Goal: Information Seeking & Learning: Find specific fact

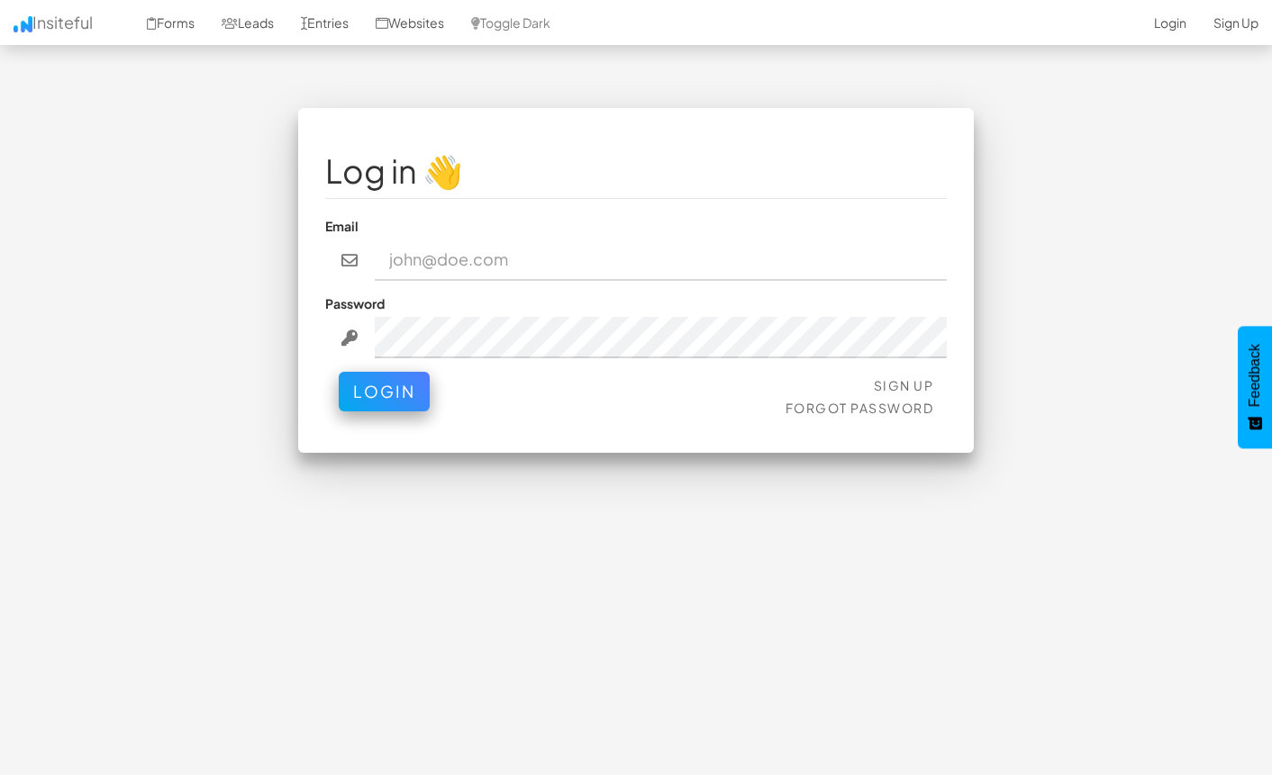
type input "bpontarelli@nordicenergy-us.com"
click at [358, 389] on button "Login" at bounding box center [384, 392] width 91 height 40
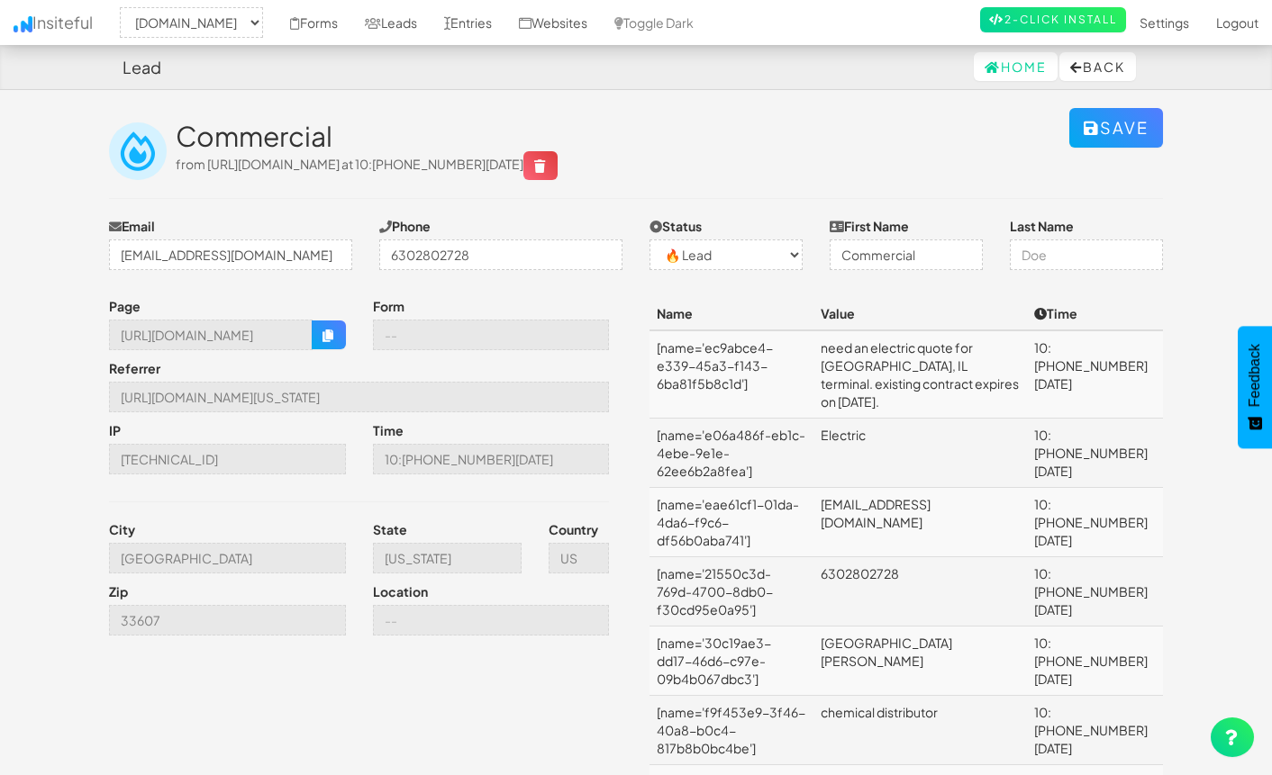
select select "2362"
select select "0"
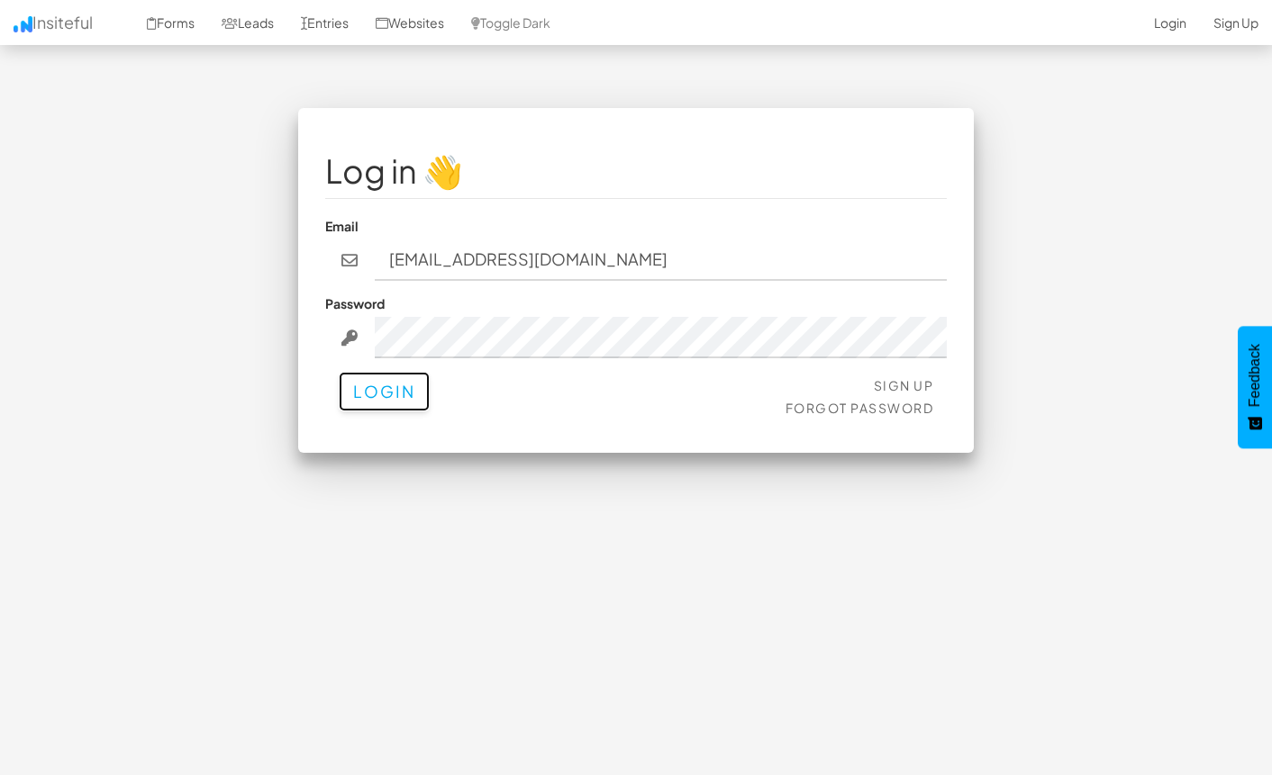
click at [405, 375] on button "Login" at bounding box center [384, 392] width 91 height 40
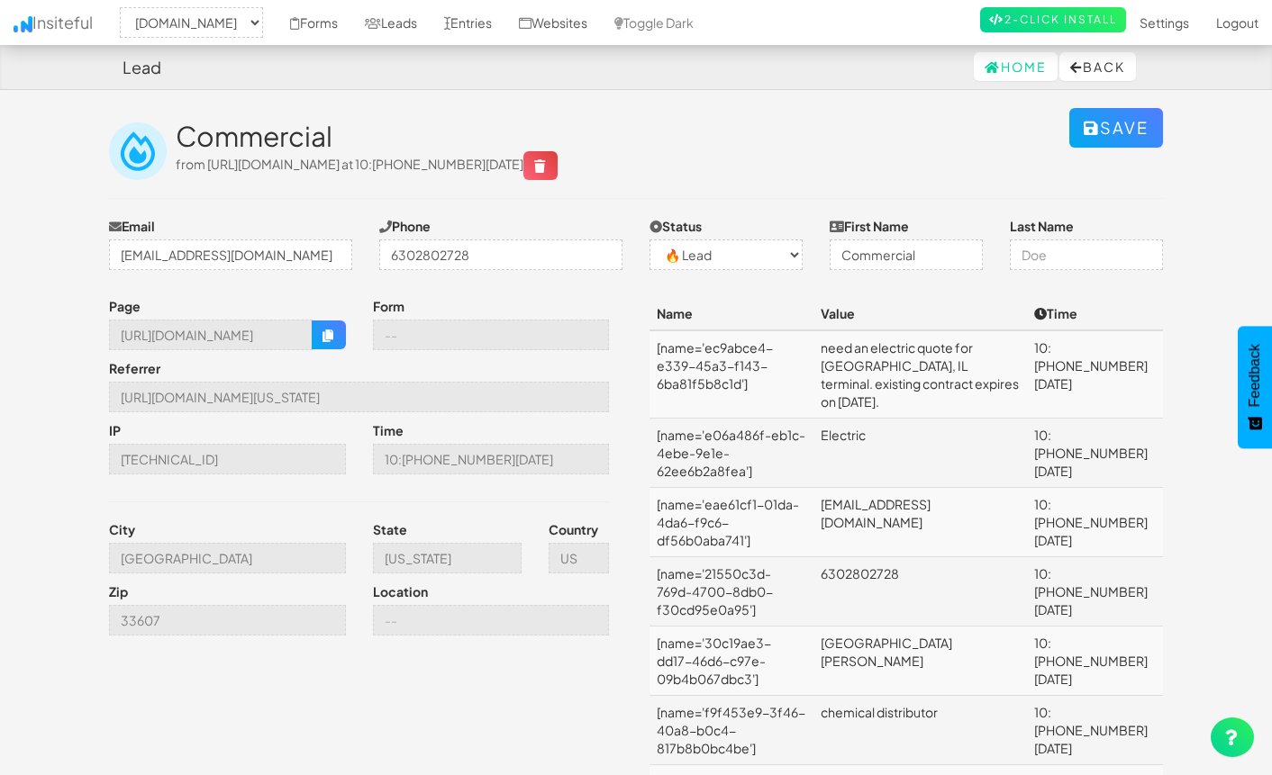
select select "2362"
select select "0"
click at [351, 24] on link "Forms" at bounding box center [314, 22] width 75 height 45
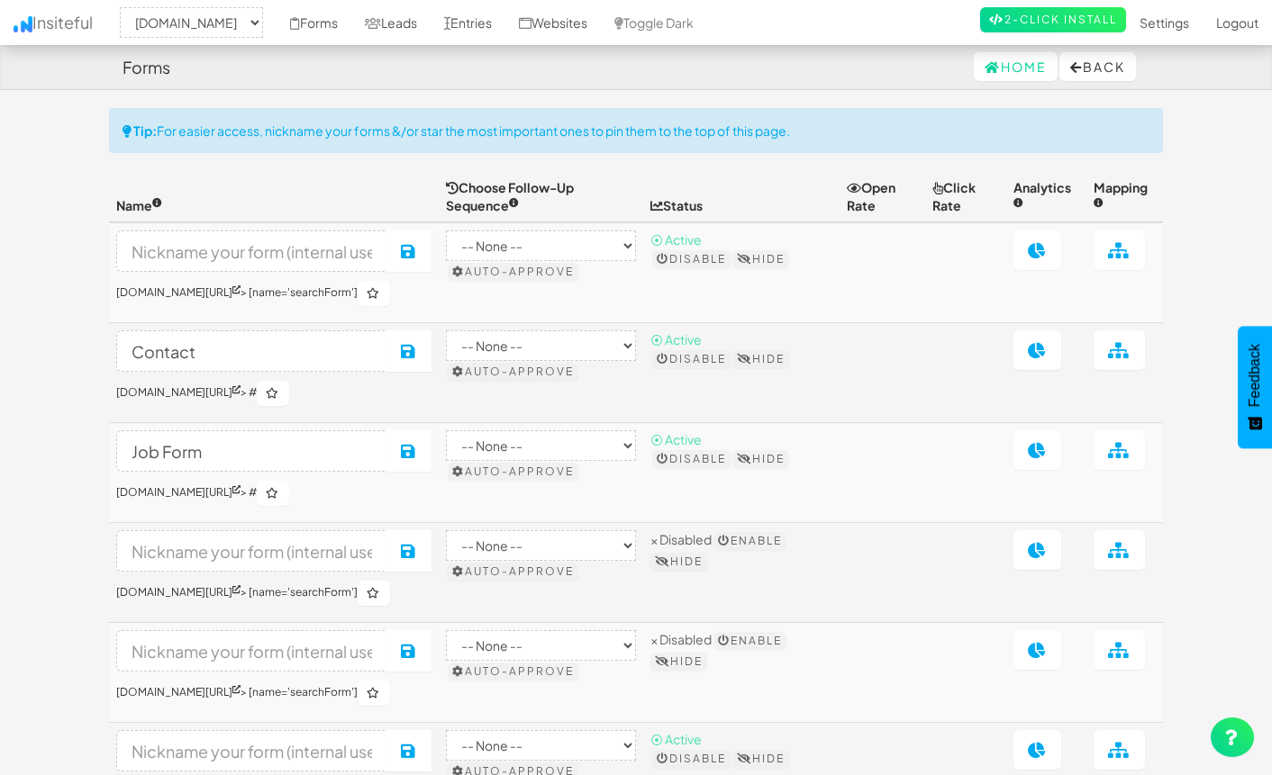
select select "2362"
click at [431, 25] on link "Leads" at bounding box center [390, 22] width 79 height 45
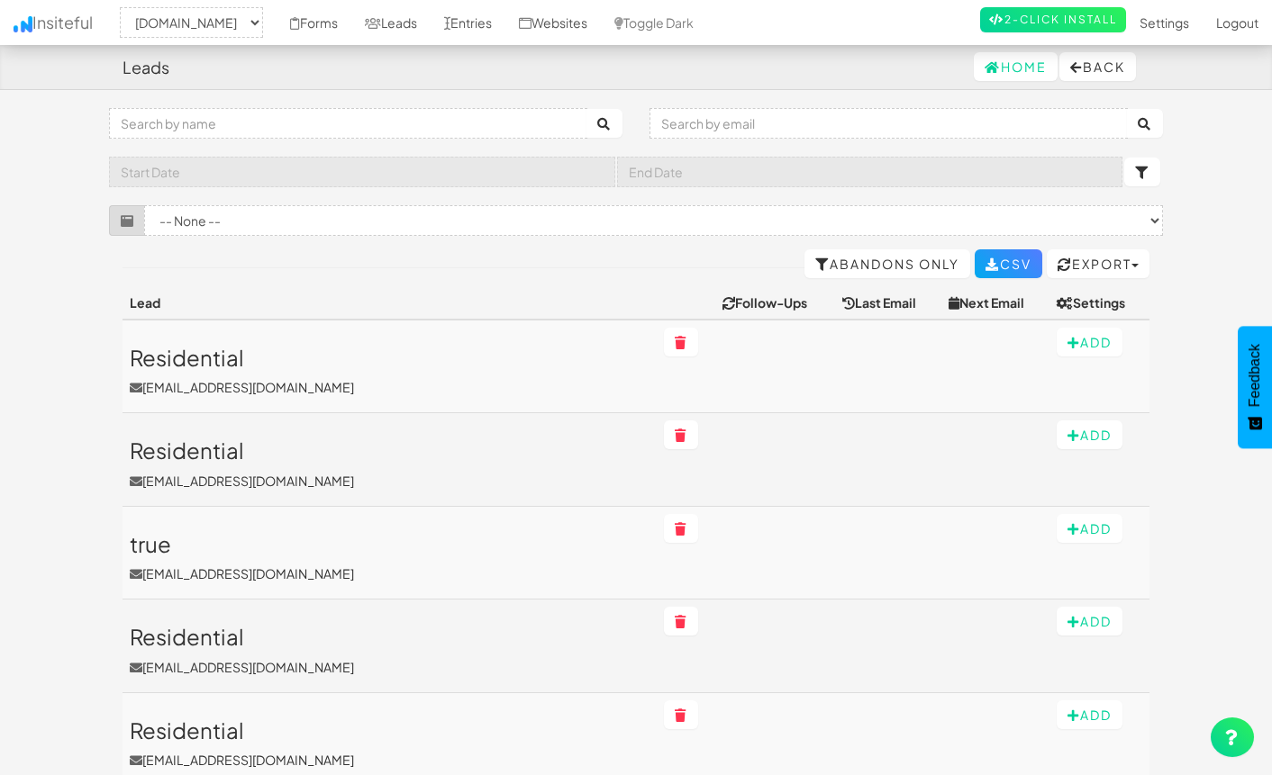
select select "2362"
click at [324, 219] on select "-- None -- ([DOMAIN_NAME]/application-complete/[name='searchForm']) ([DOMAIN_NA…" at bounding box center [653, 220] width 1019 height 31
click at [322, 214] on select "-- None -- ([DOMAIN_NAME]/application-complete/[name='searchForm']) ([DOMAIN_NA…" at bounding box center [653, 220] width 1019 height 31
click at [524, 118] on input "text" at bounding box center [348, 123] width 478 height 31
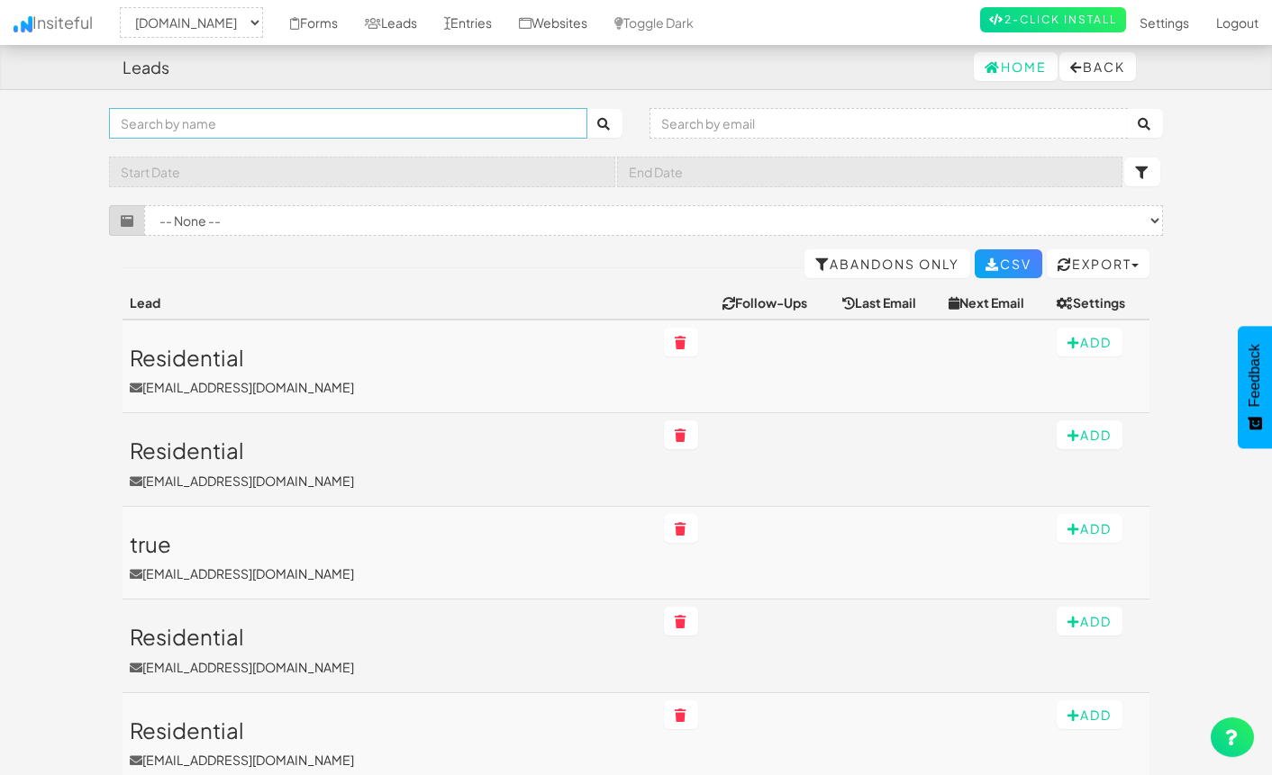
type input "commercial"
click at [586, 109] on button "submit" at bounding box center [604, 123] width 36 height 29
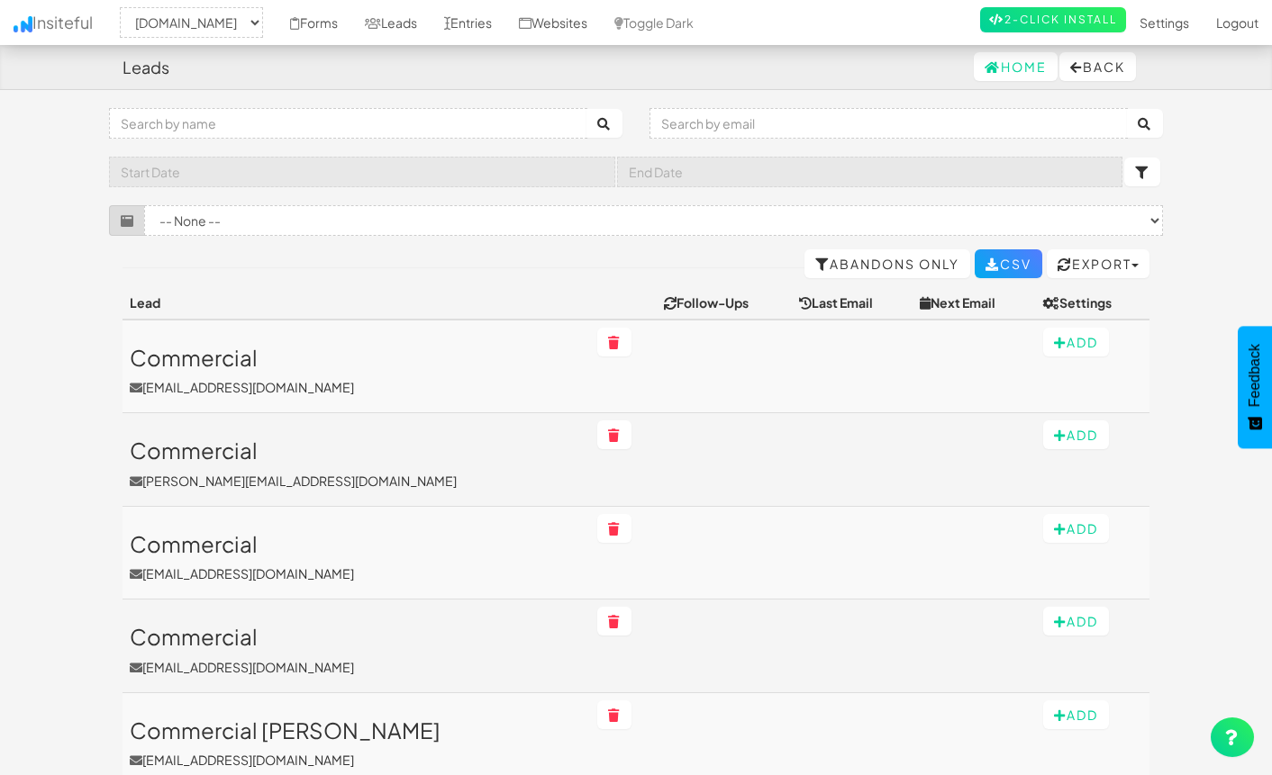
select select "2362"
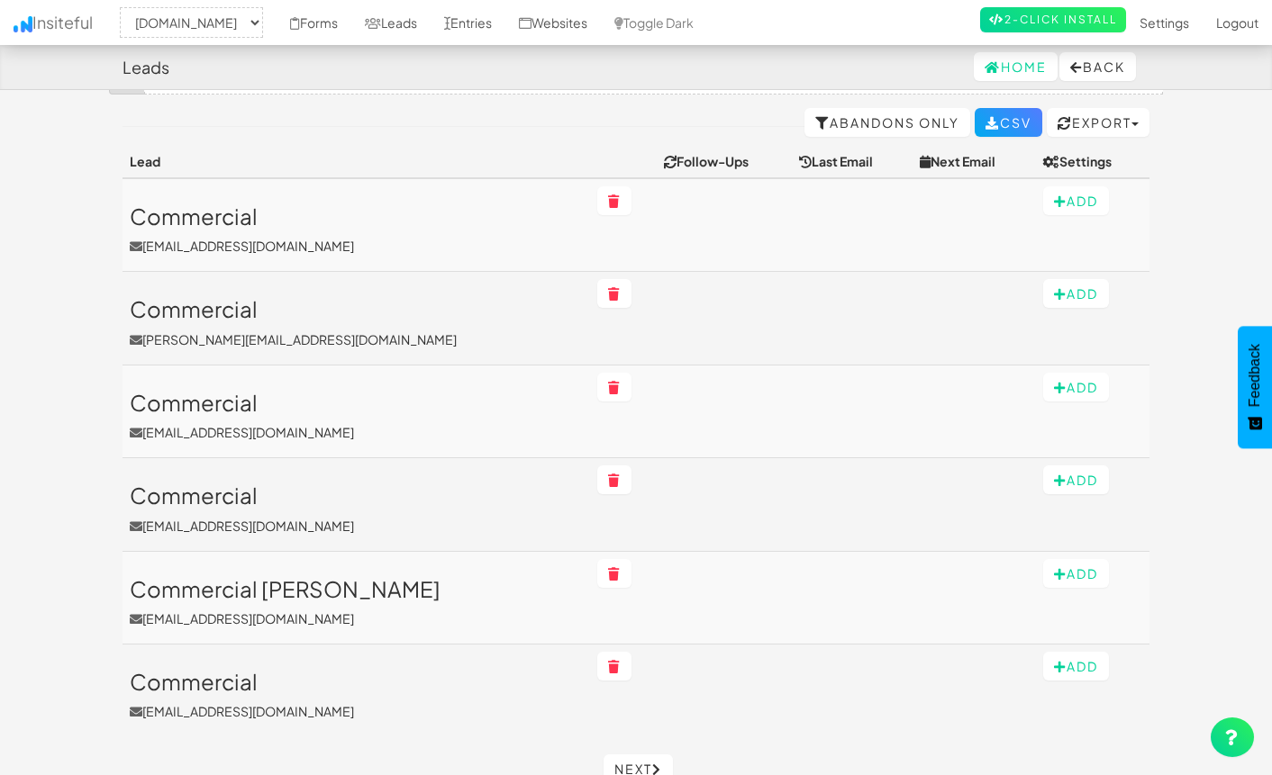
scroll to position [225, 0]
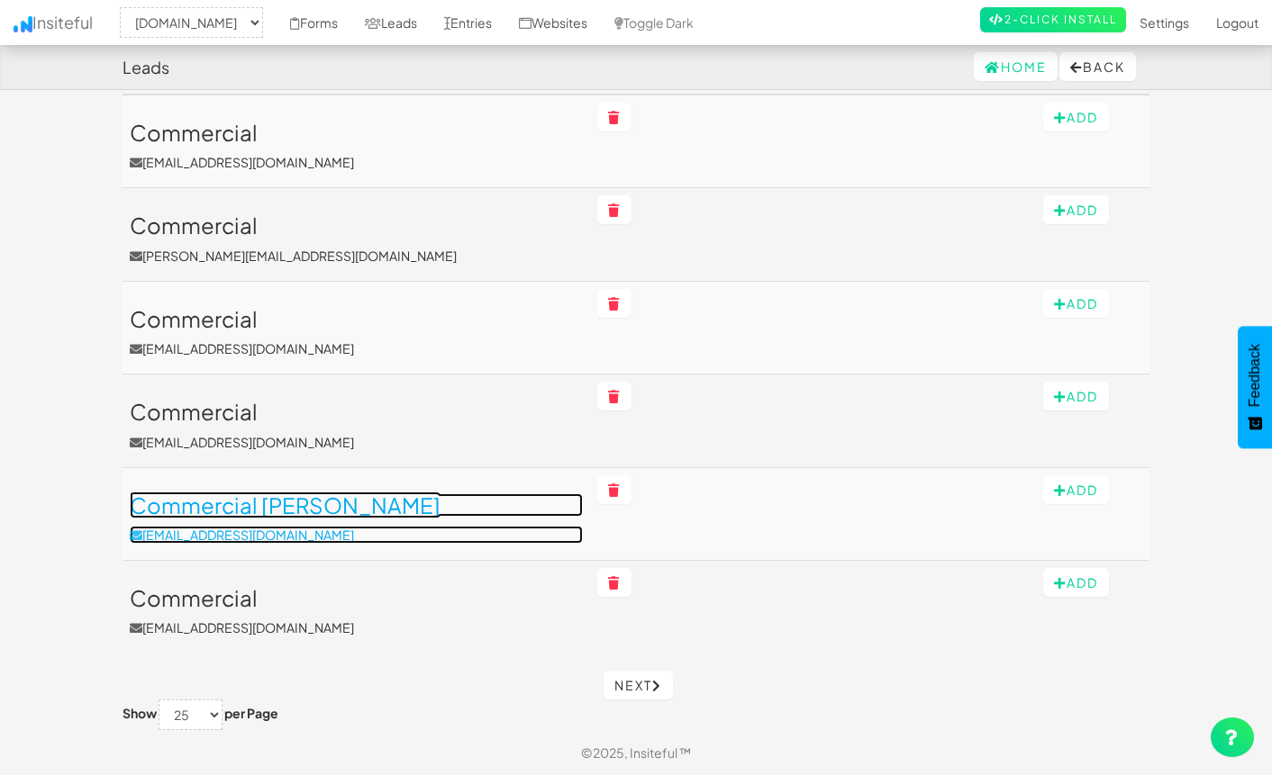
click at [244, 512] on h3 "Commercial miller" at bounding box center [356, 505] width 453 height 23
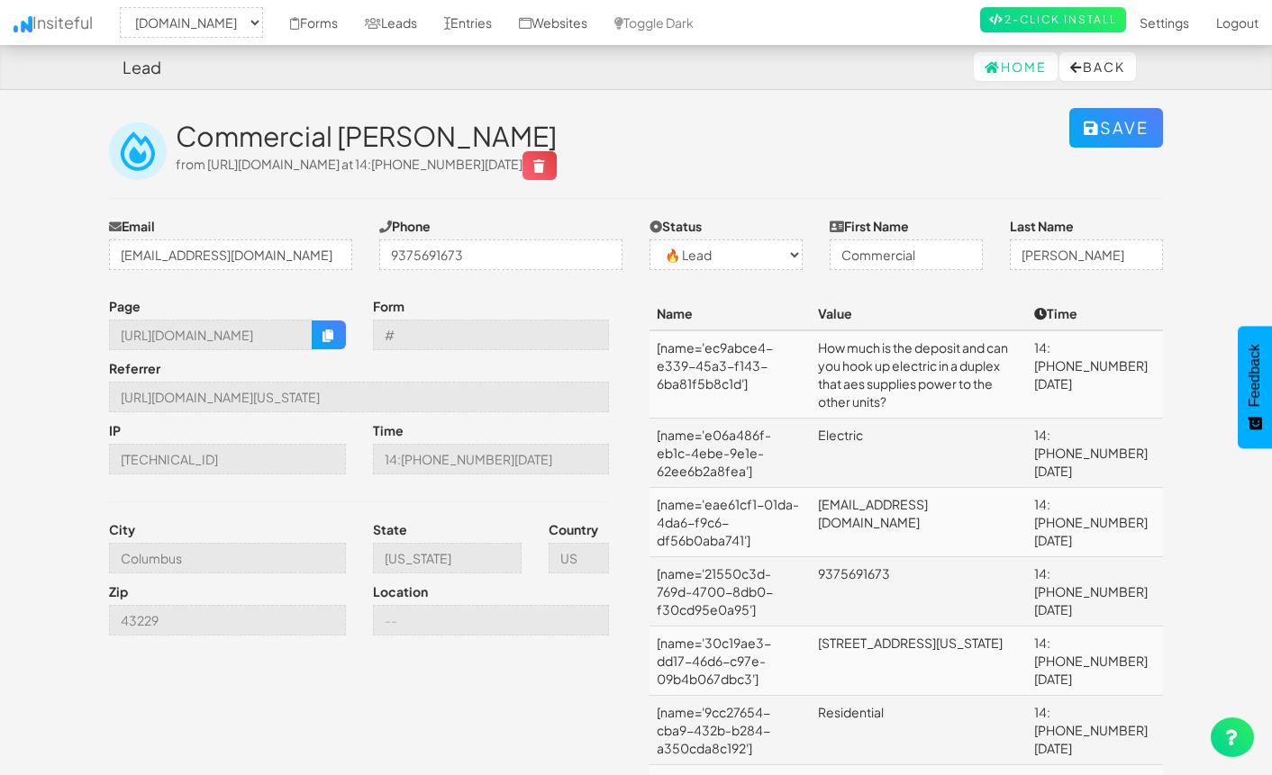
select select "2362"
select select "0"
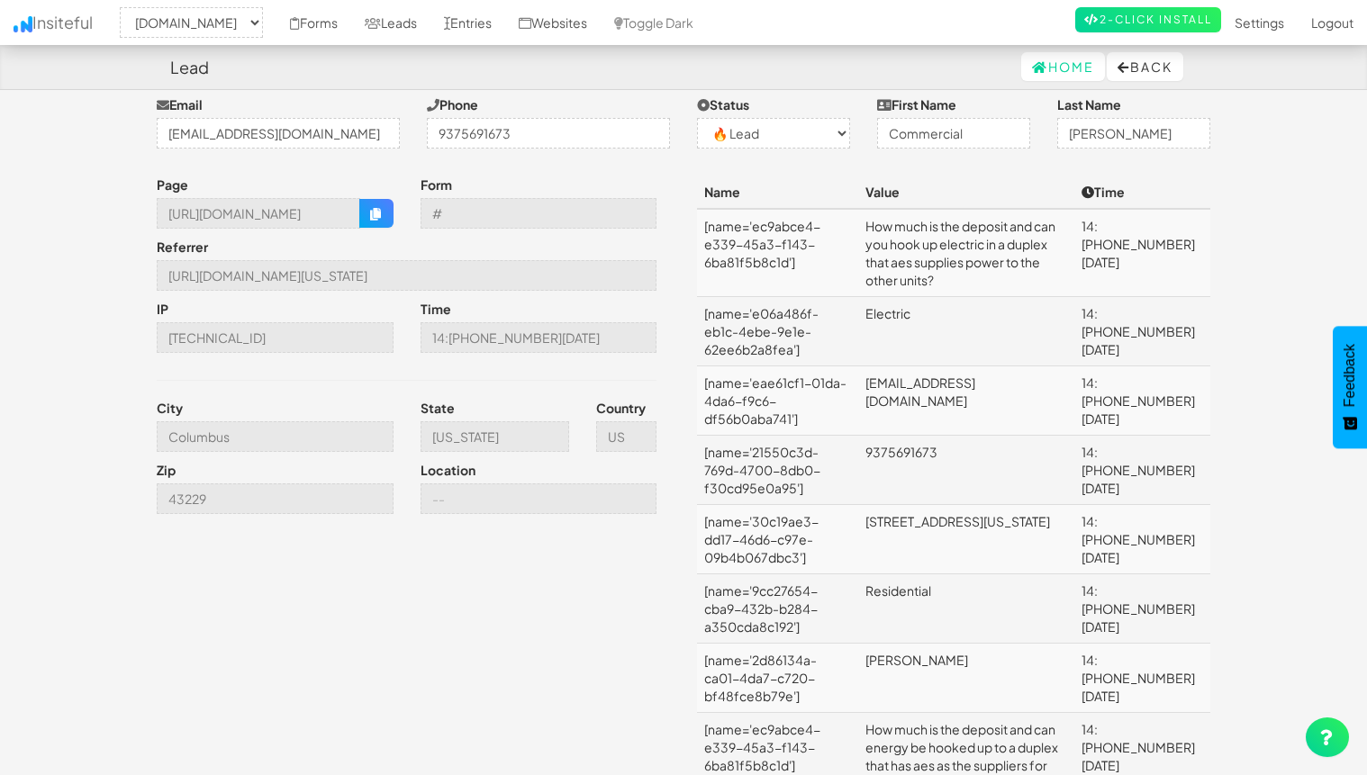
scroll to position [99, 0]
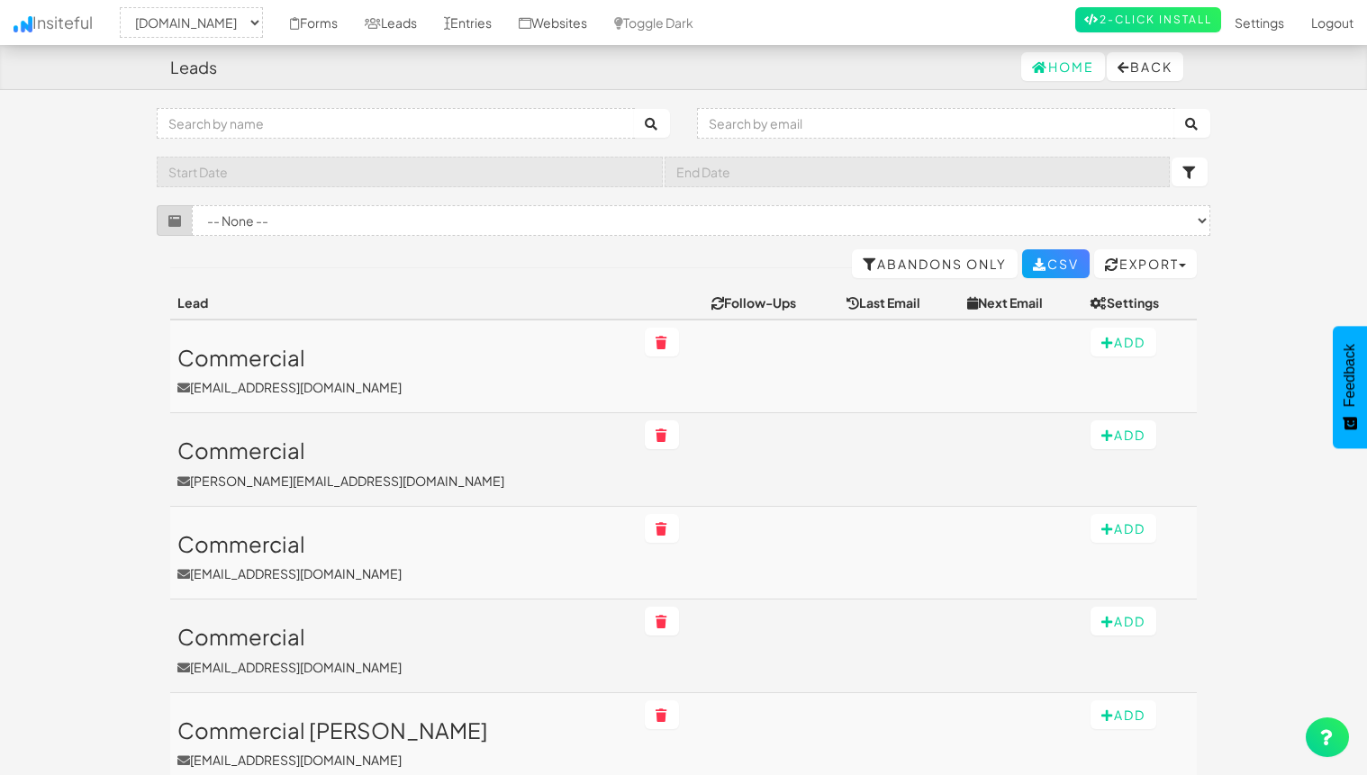
select select "2362"
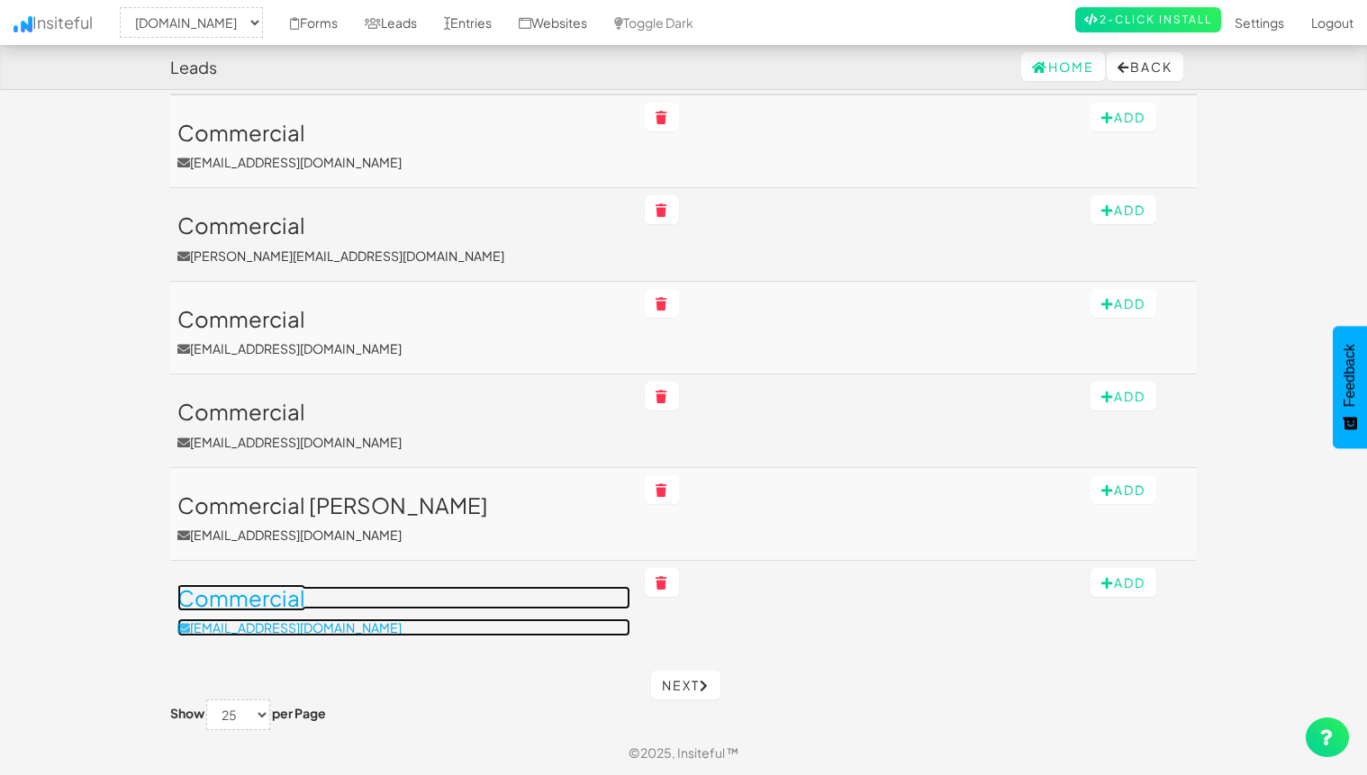
click at [412, 603] on h3 "Commercial" at bounding box center [403, 597] width 453 height 23
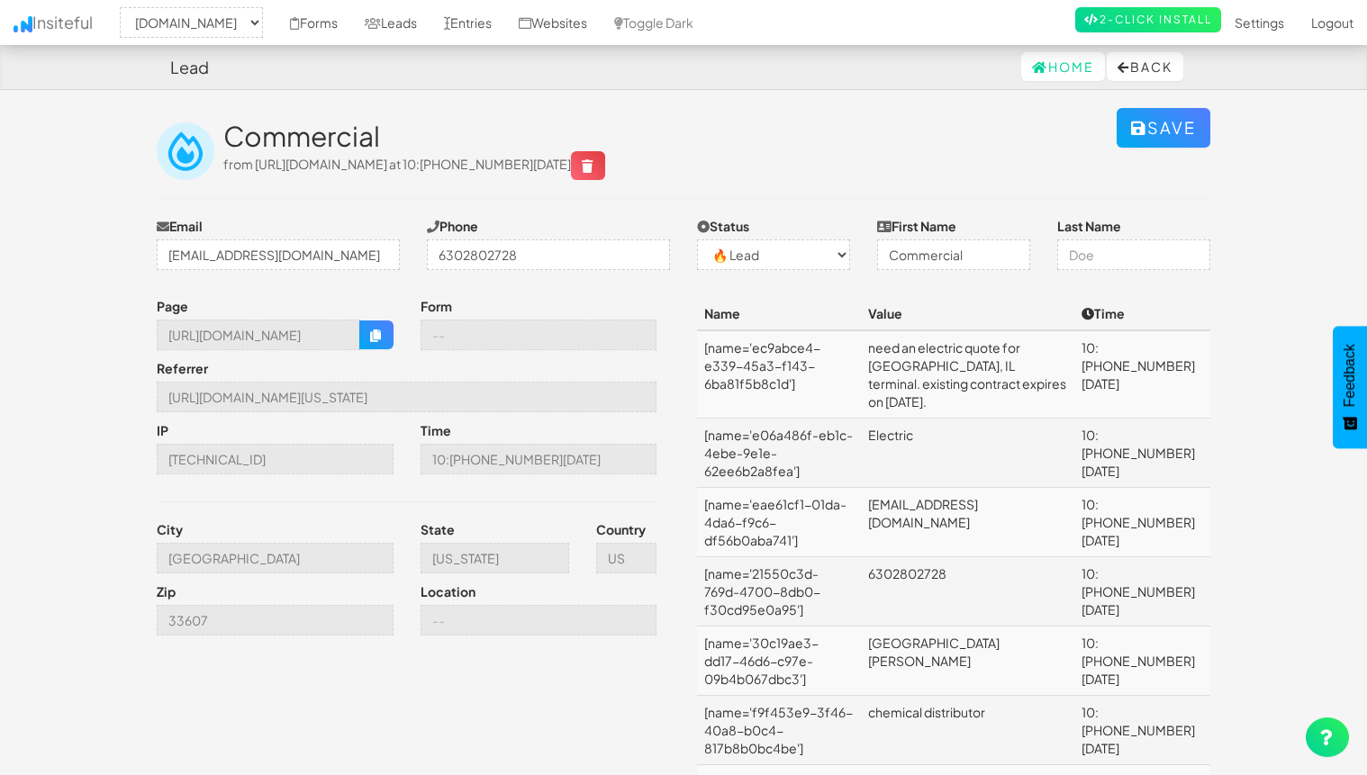
select select "2362"
select select "0"
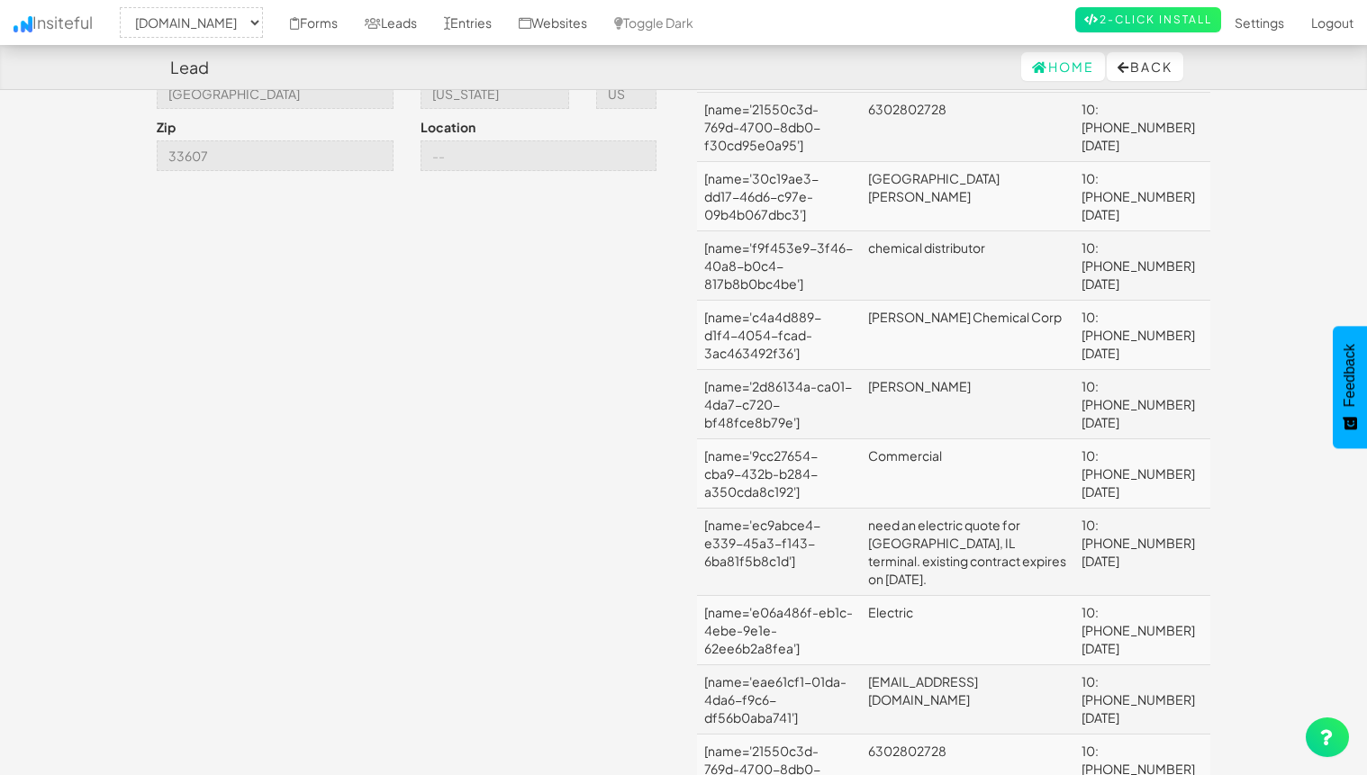
scroll to position [470, 0]
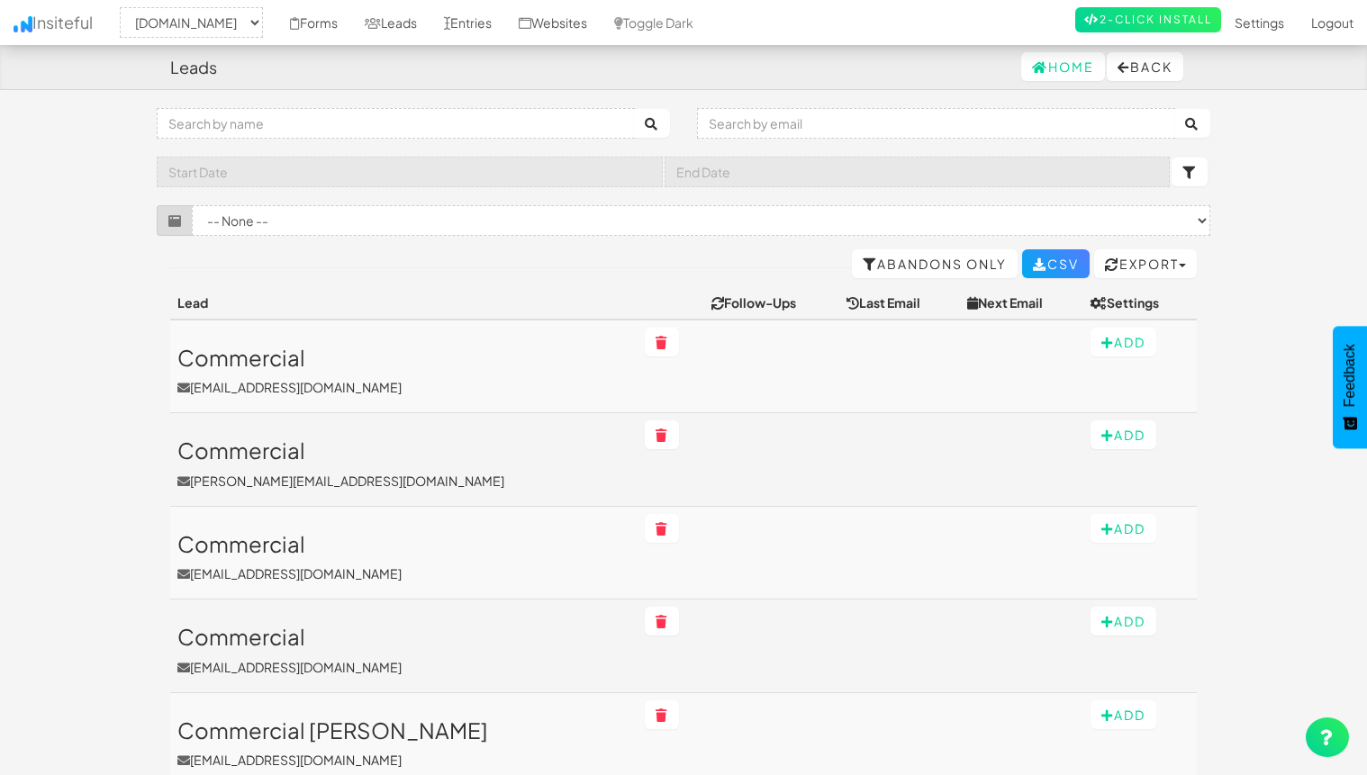
select select "2362"
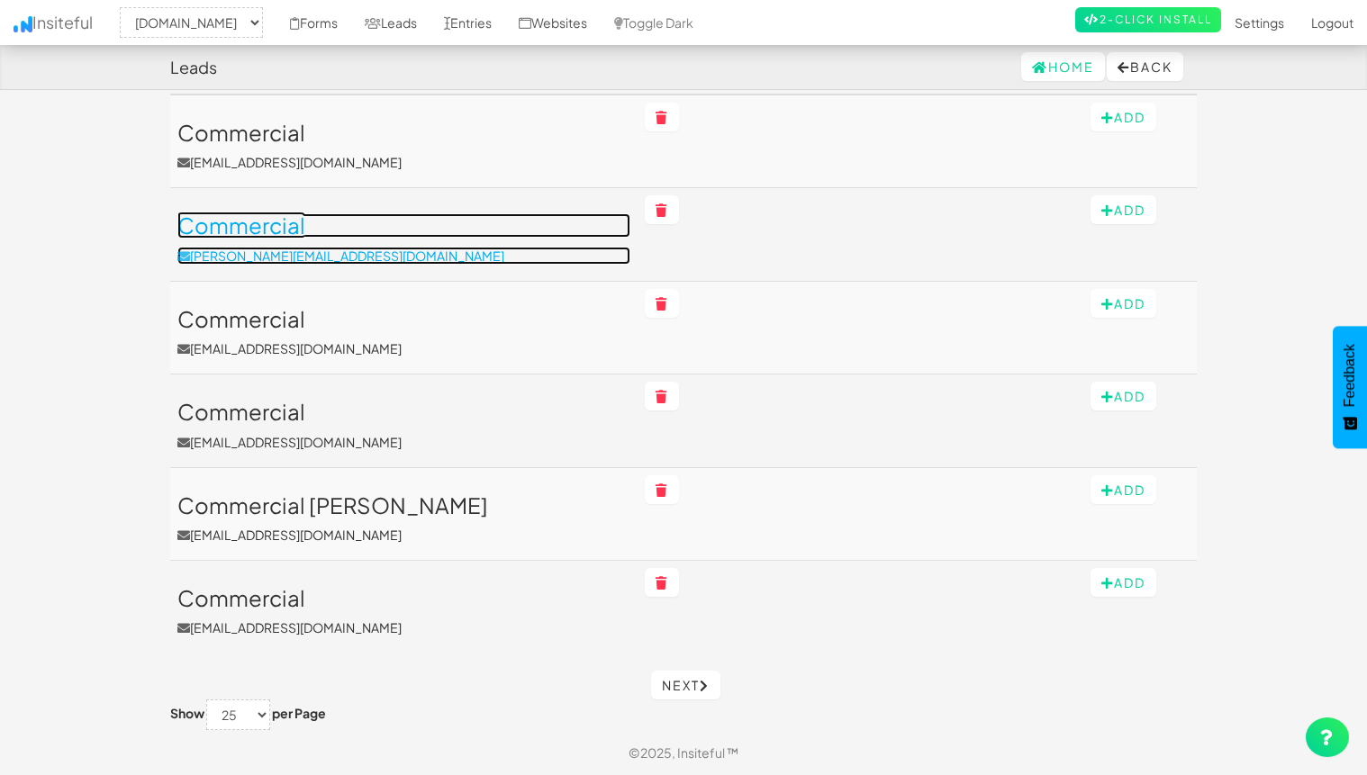
click at [406, 242] on link "Commercial [PERSON_NAME][EMAIL_ADDRESS][DOMAIN_NAME]" at bounding box center [403, 238] width 453 height 50
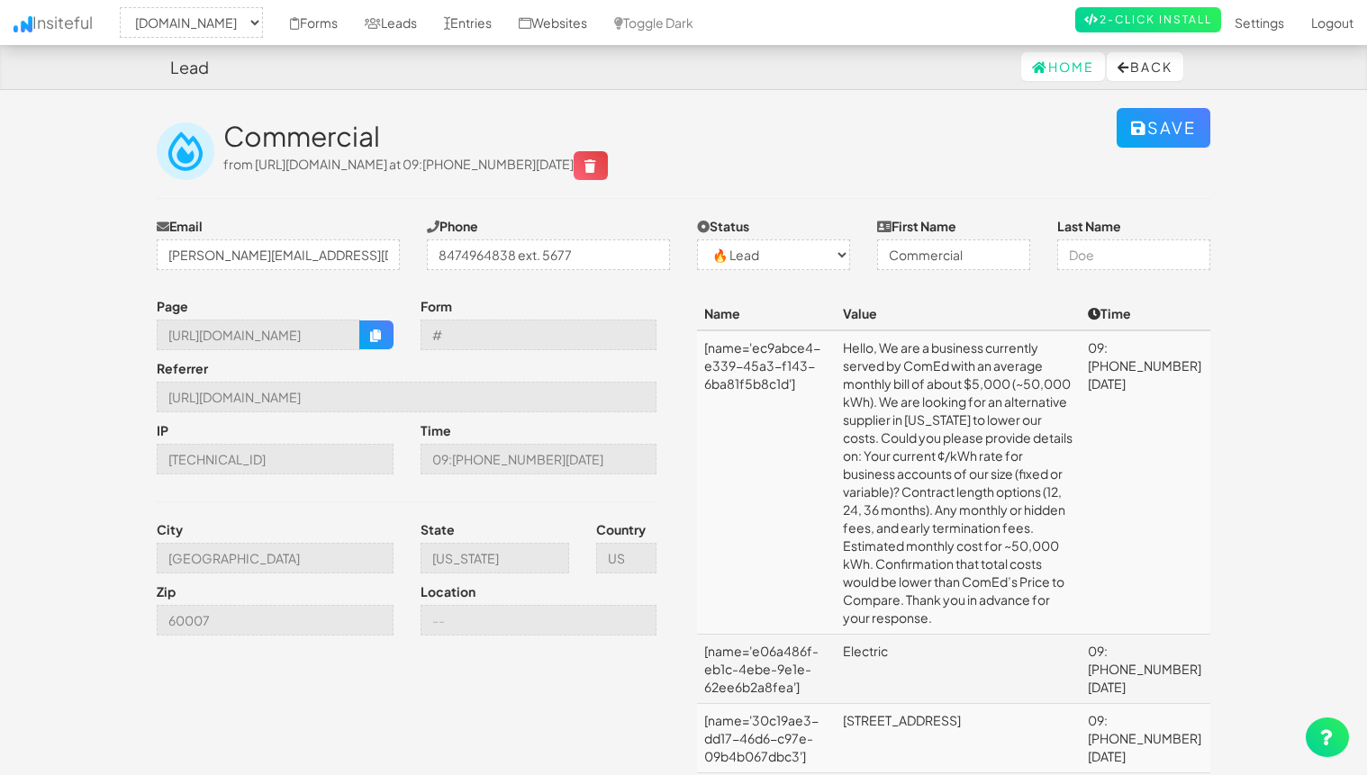
select select "2362"
select select "0"
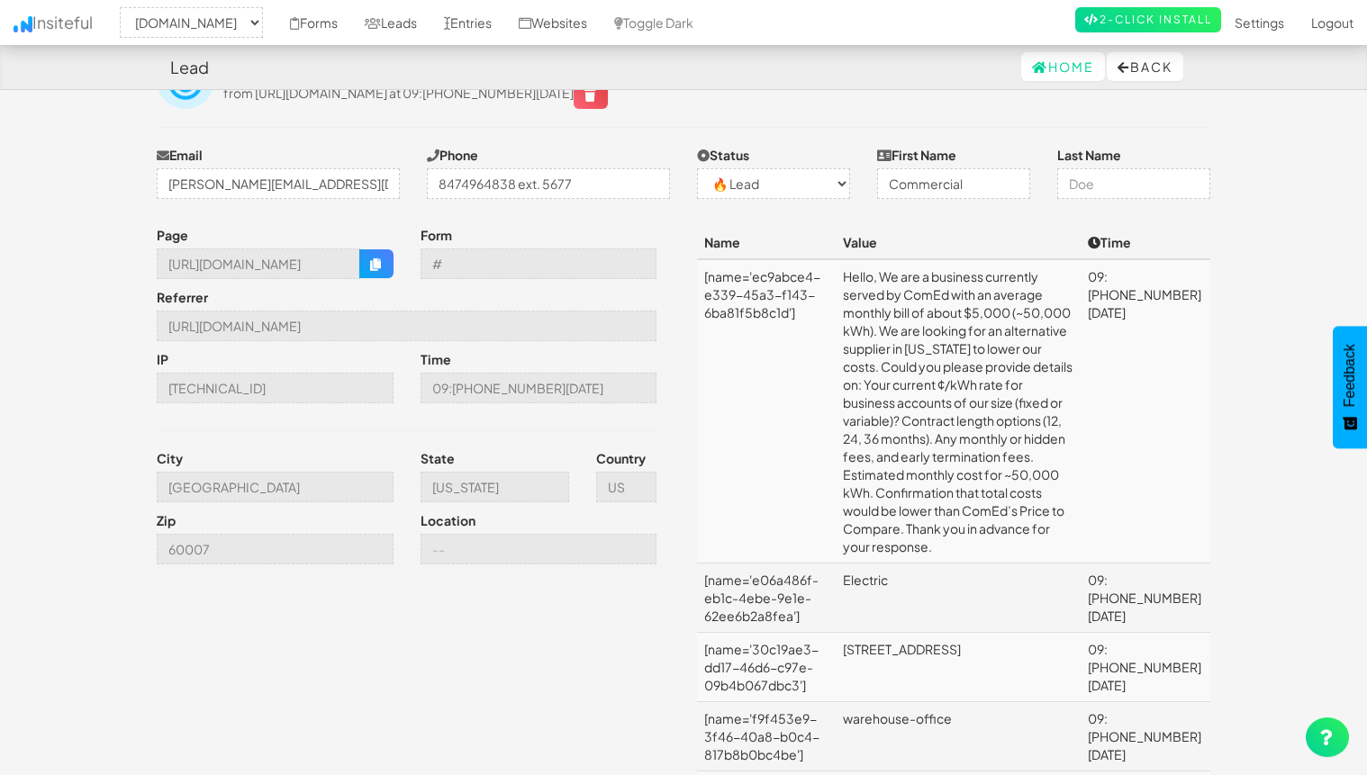
scroll to position [73, 0]
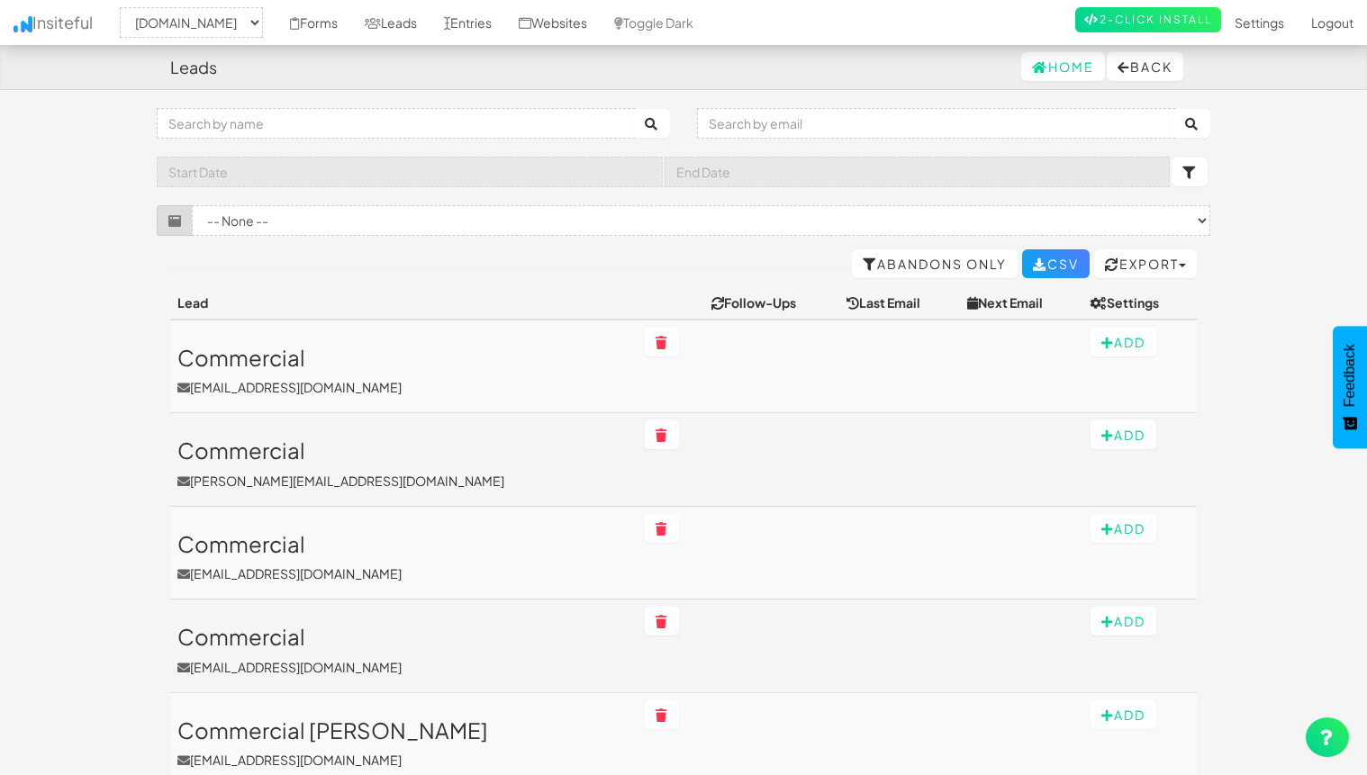
select select "2362"
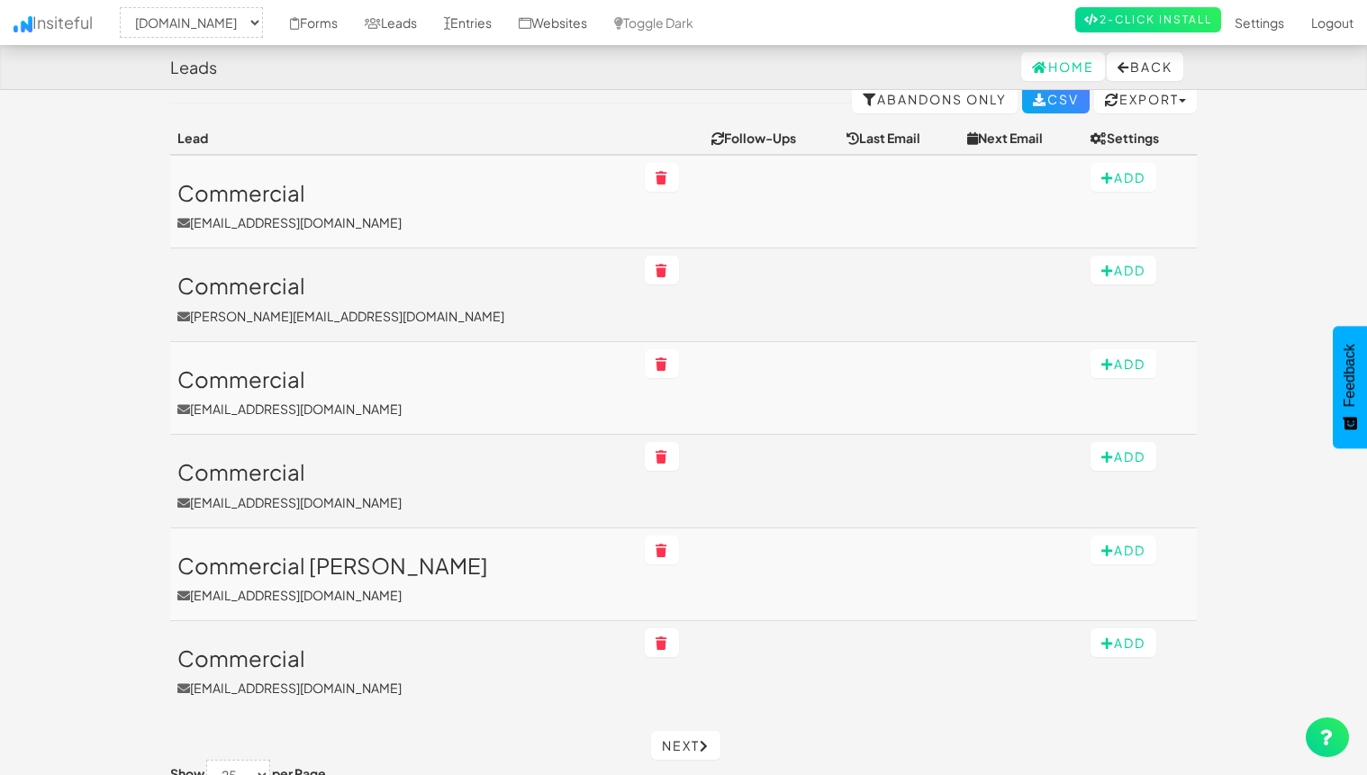
scroll to position [225, 0]
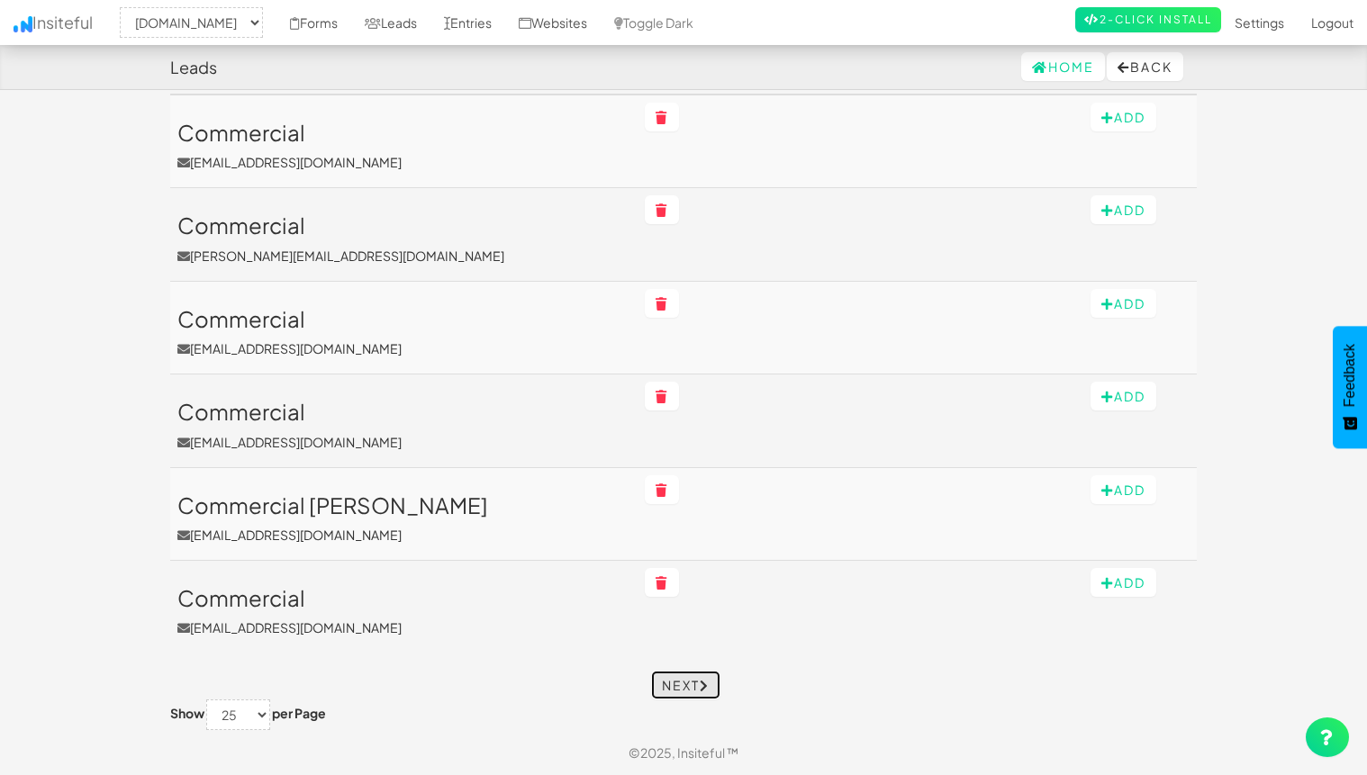
click at [688, 694] on link "Next" at bounding box center [685, 685] width 69 height 29
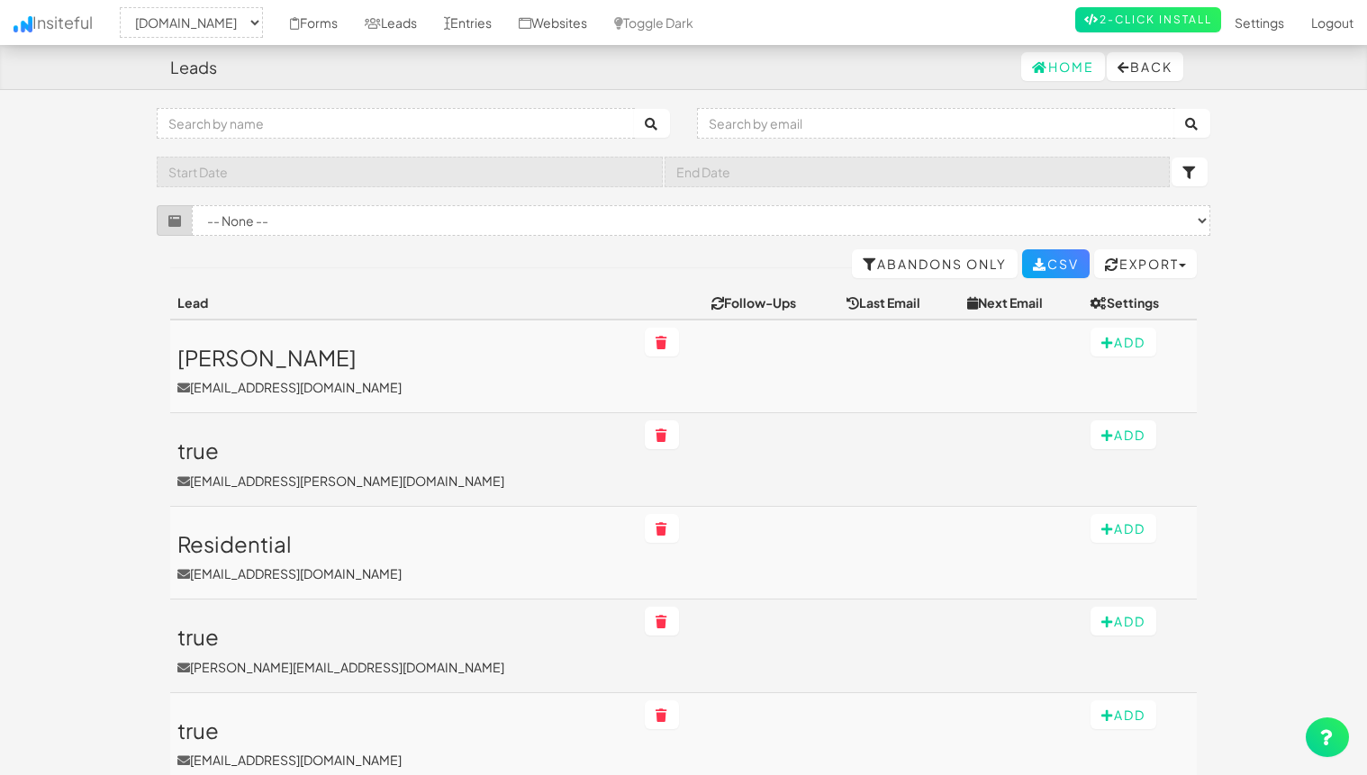
select select "2362"
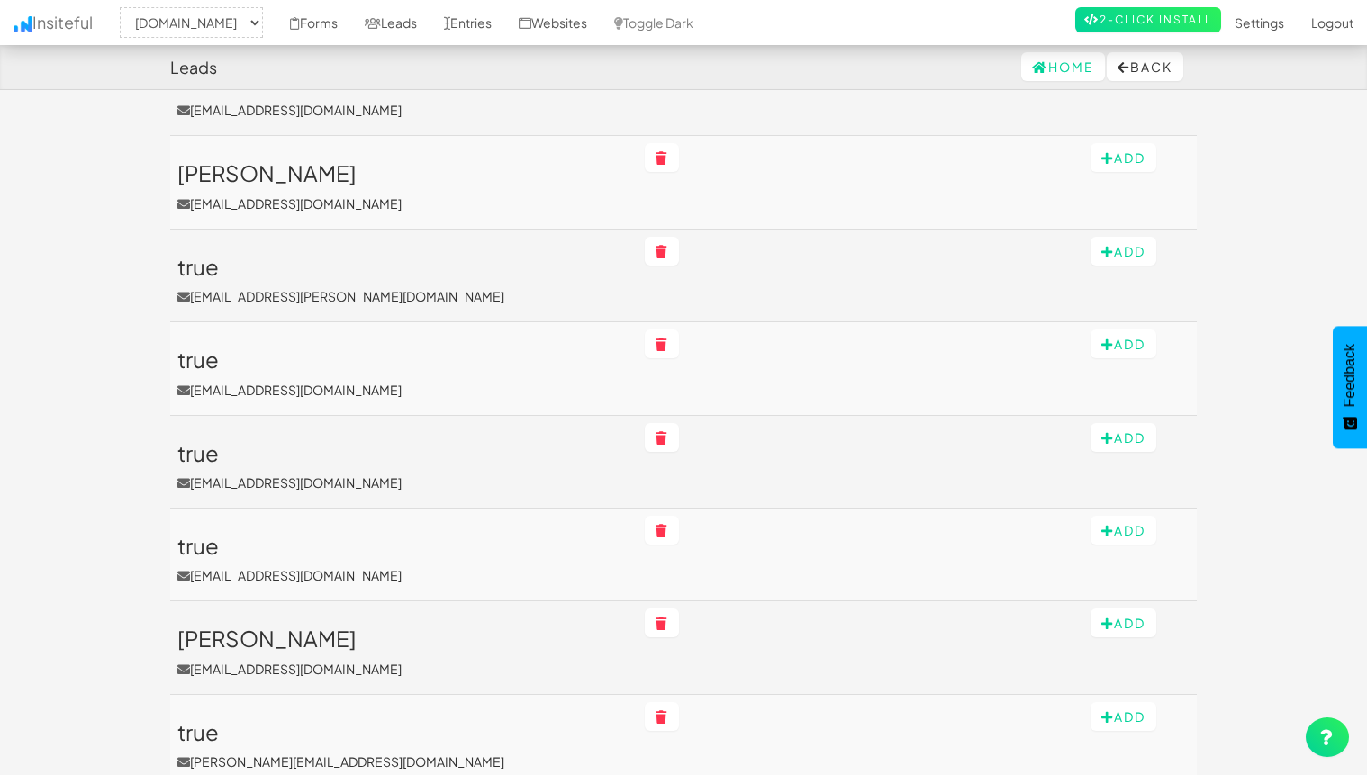
scroll to position [1995, 0]
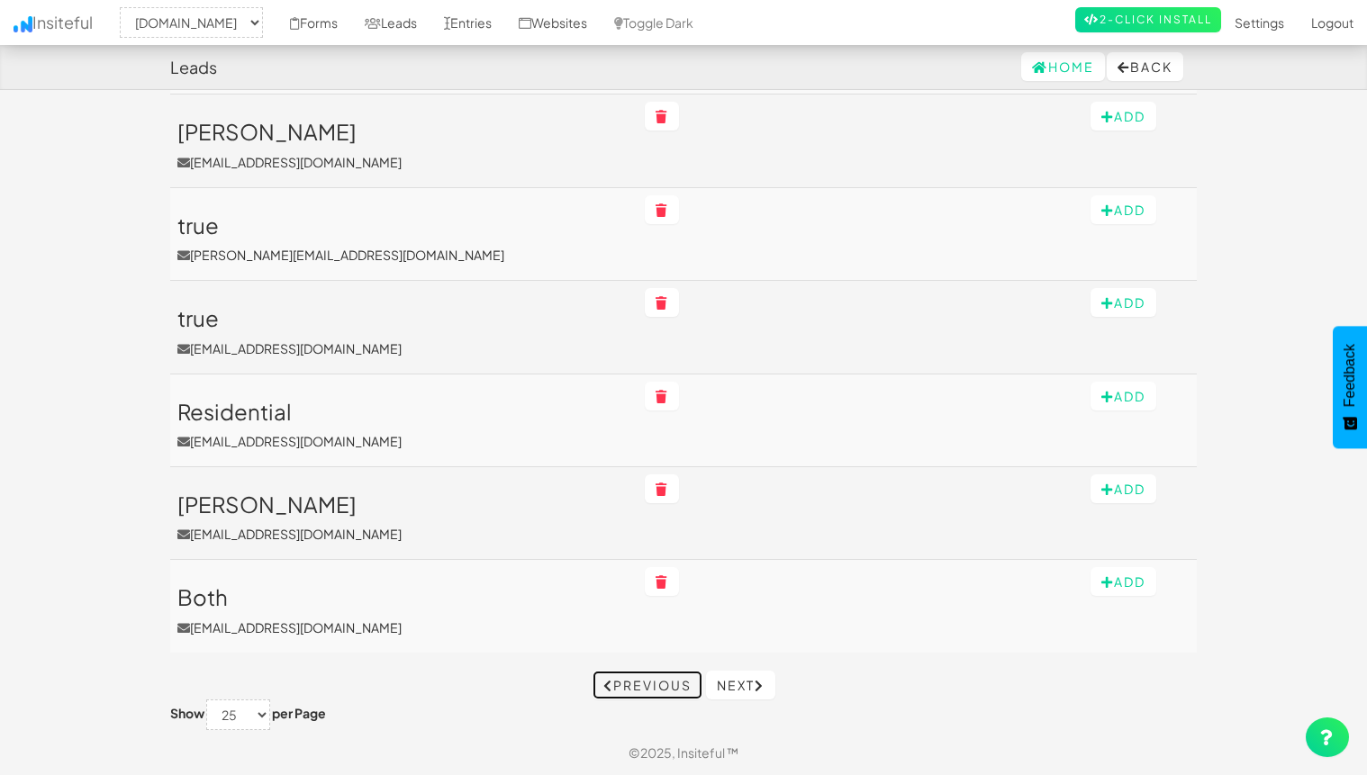
click at [637, 681] on link "Previous" at bounding box center [648, 685] width 110 height 29
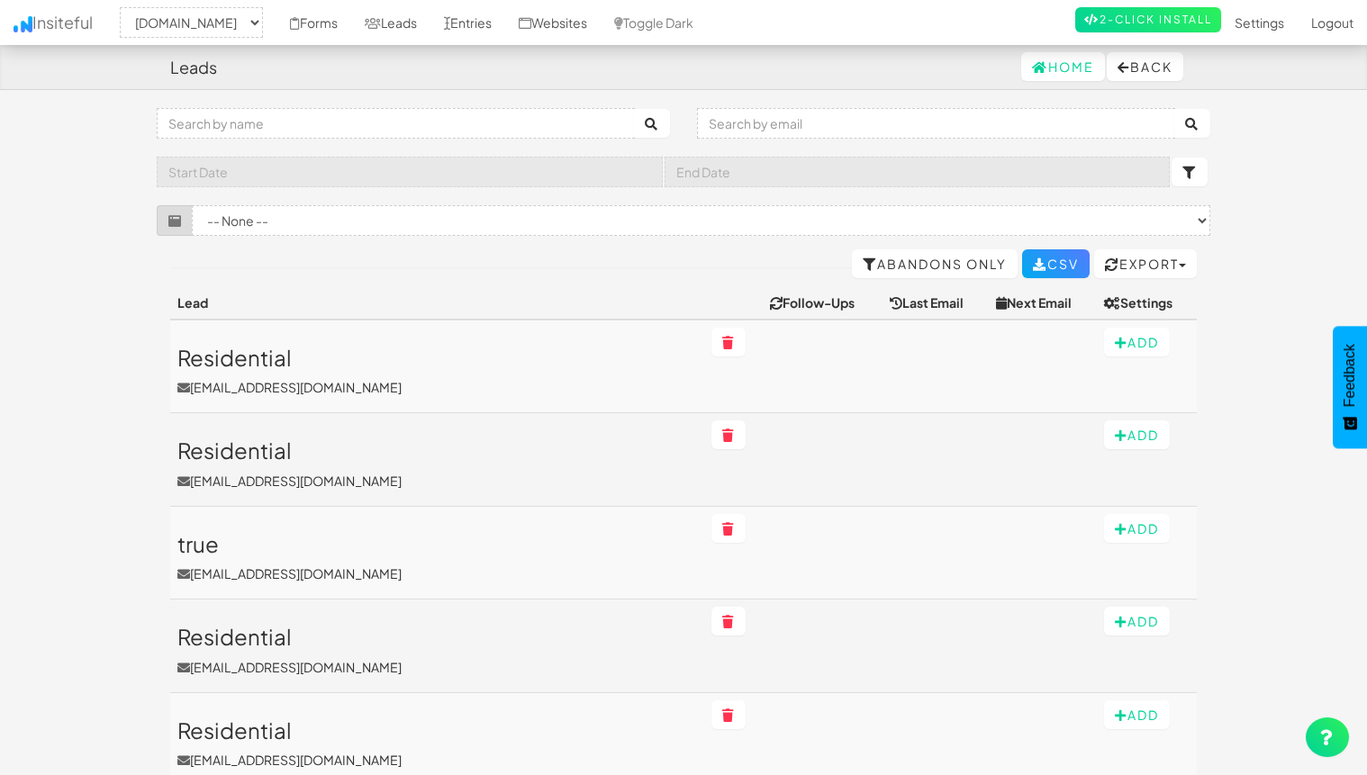
select select "2362"
click at [349, 124] on input "text" at bounding box center [396, 123] width 478 height 31
type input "commercial"
click at [634, 109] on button "submit" at bounding box center [652, 123] width 36 height 29
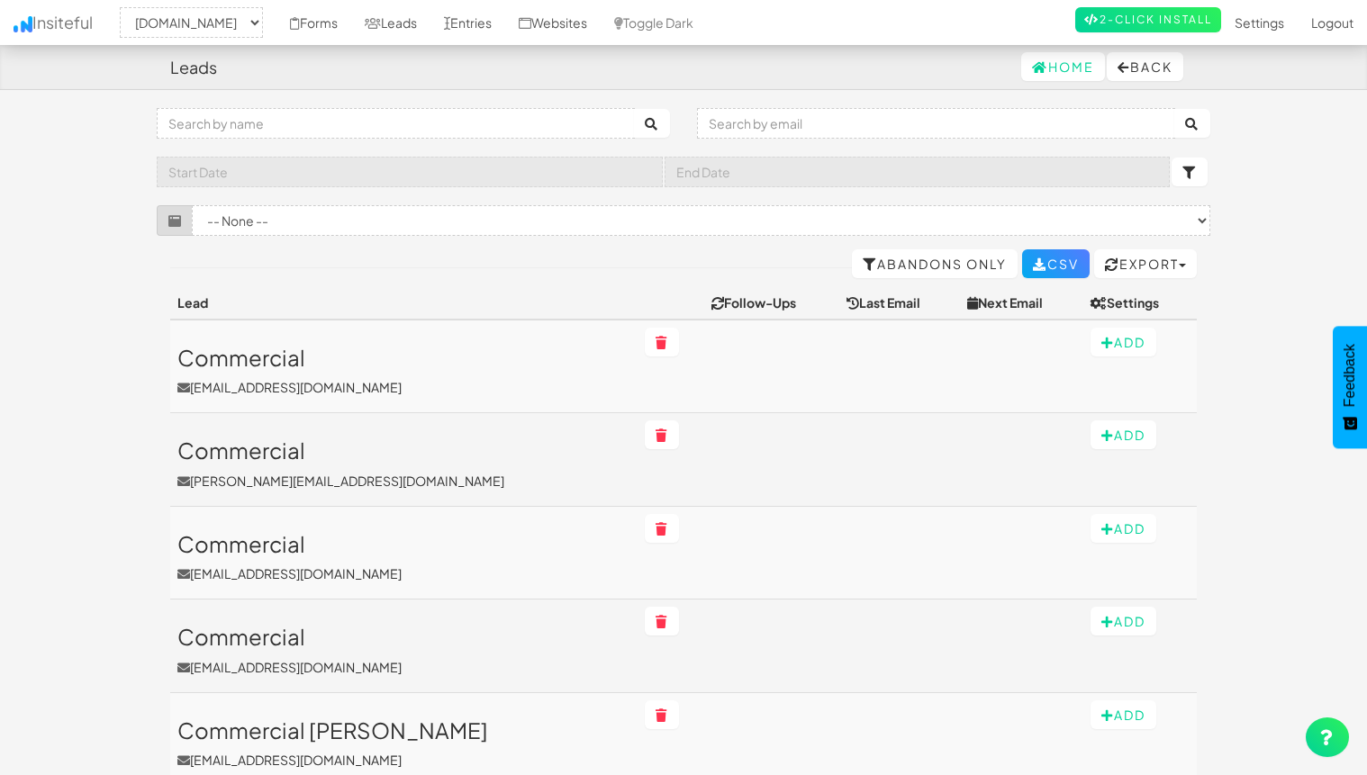
select select "2362"
click at [1195, 172] on icon "submit" at bounding box center [1190, 173] width 14 height 13
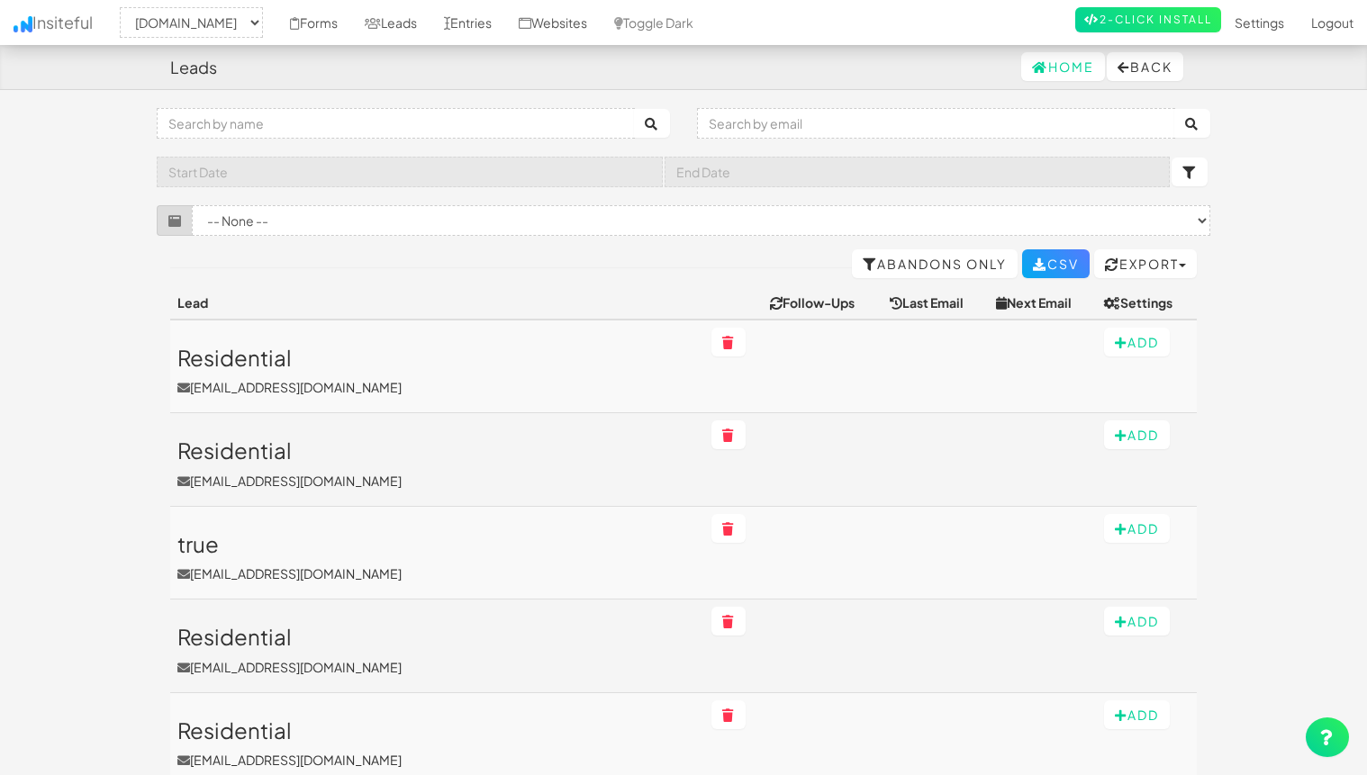
select select "2362"
click at [358, 126] on input "text" at bounding box center [396, 123] width 478 height 31
type input "commercial"
click at [634, 109] on button "submit" at bounding box center [652, 123] width 36 height 29
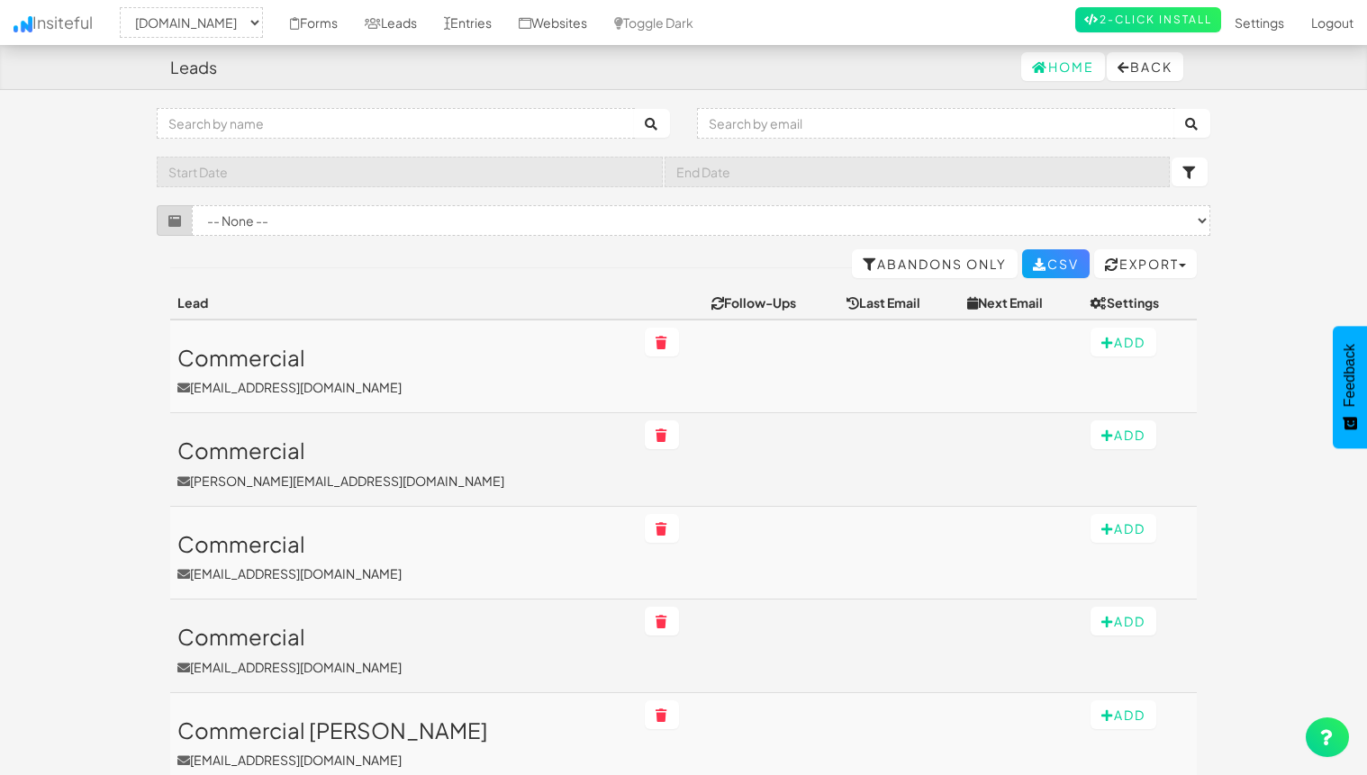
select select "2362"
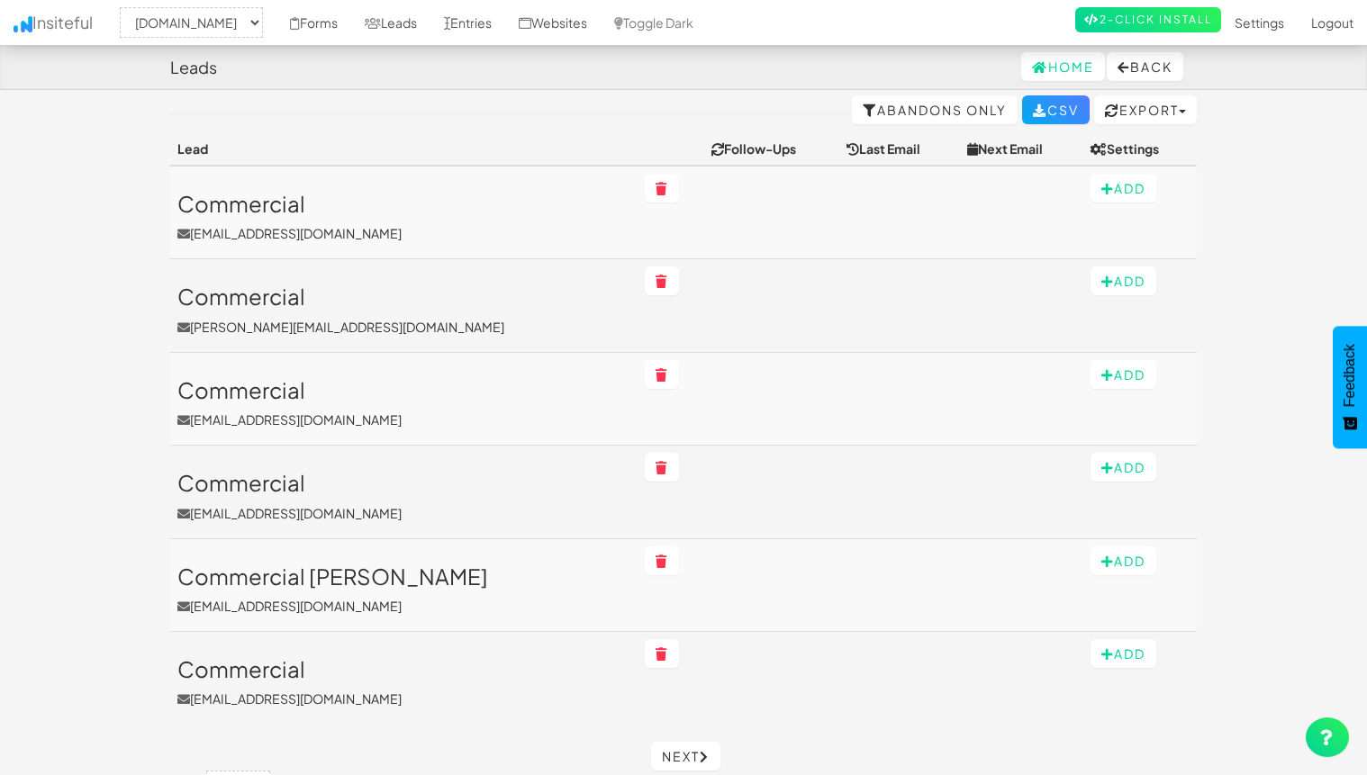
scroll to position [176, 0]
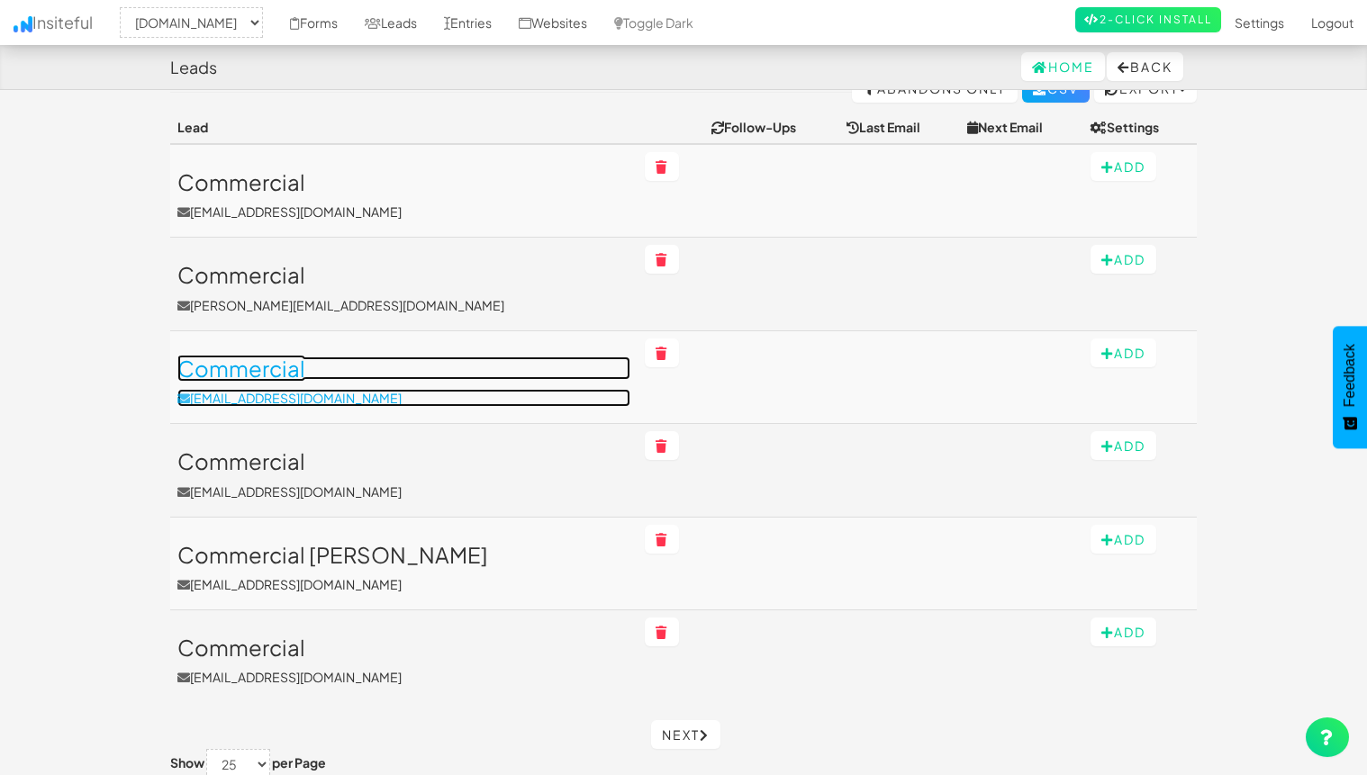
click at [394, 401] on p "DIANEWENBLY@GMAIL.COM" at bounding box center [403, 398] width 453 height 18
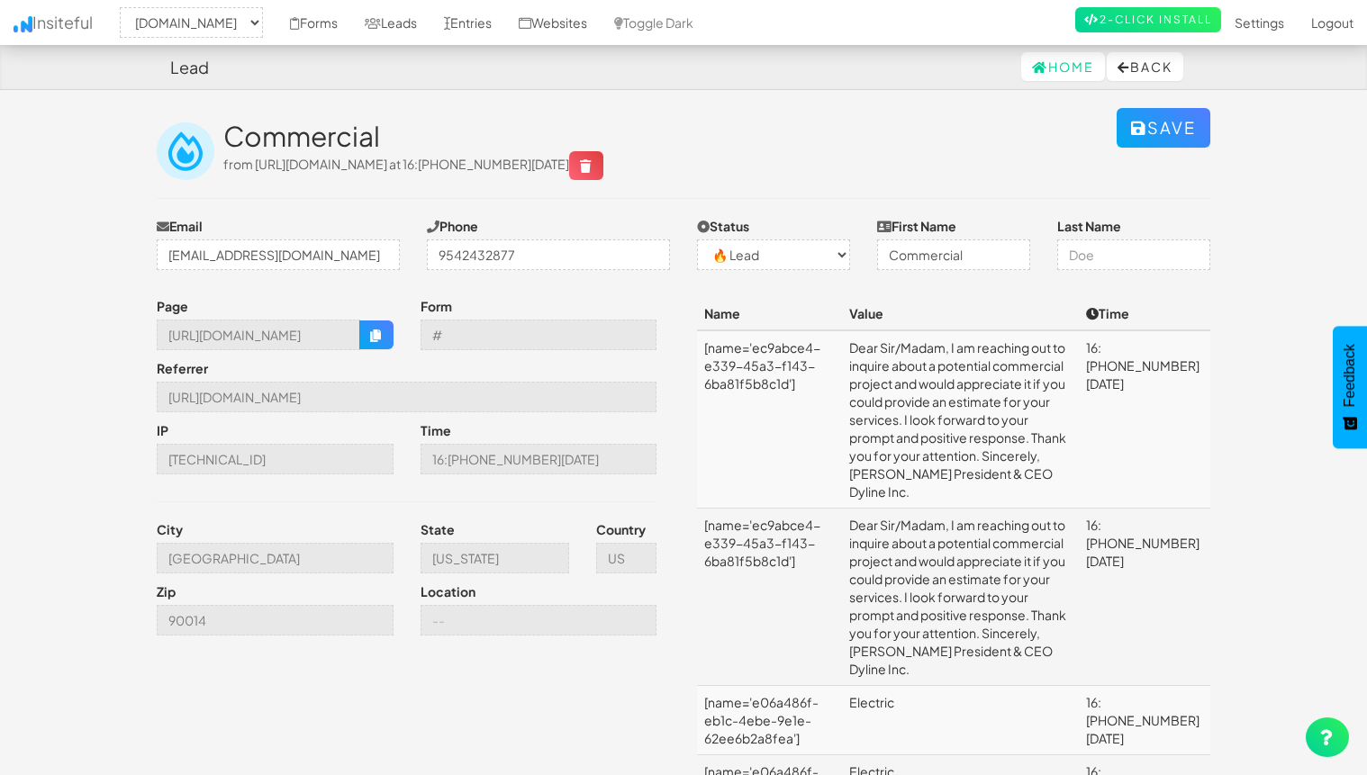
select select "2362"
select select "0"
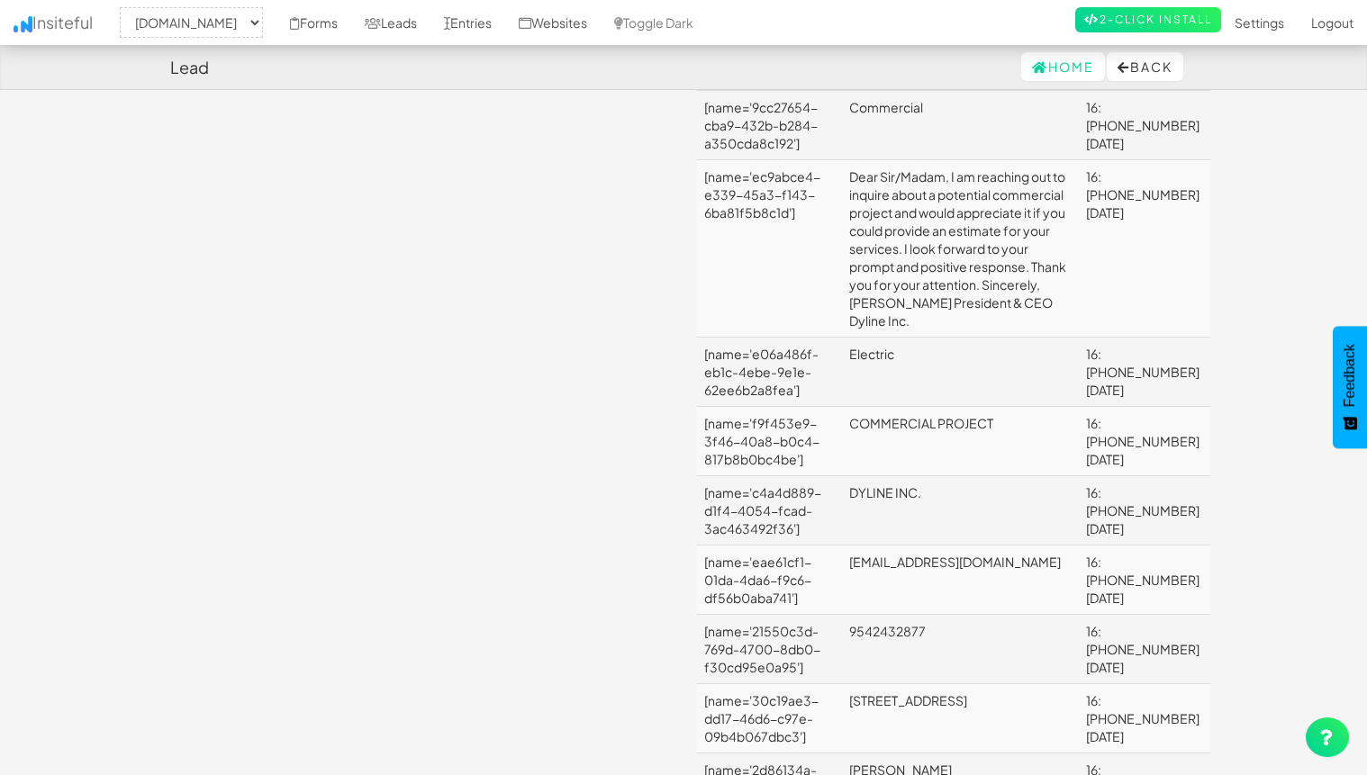
scroll to position [1725, 0]
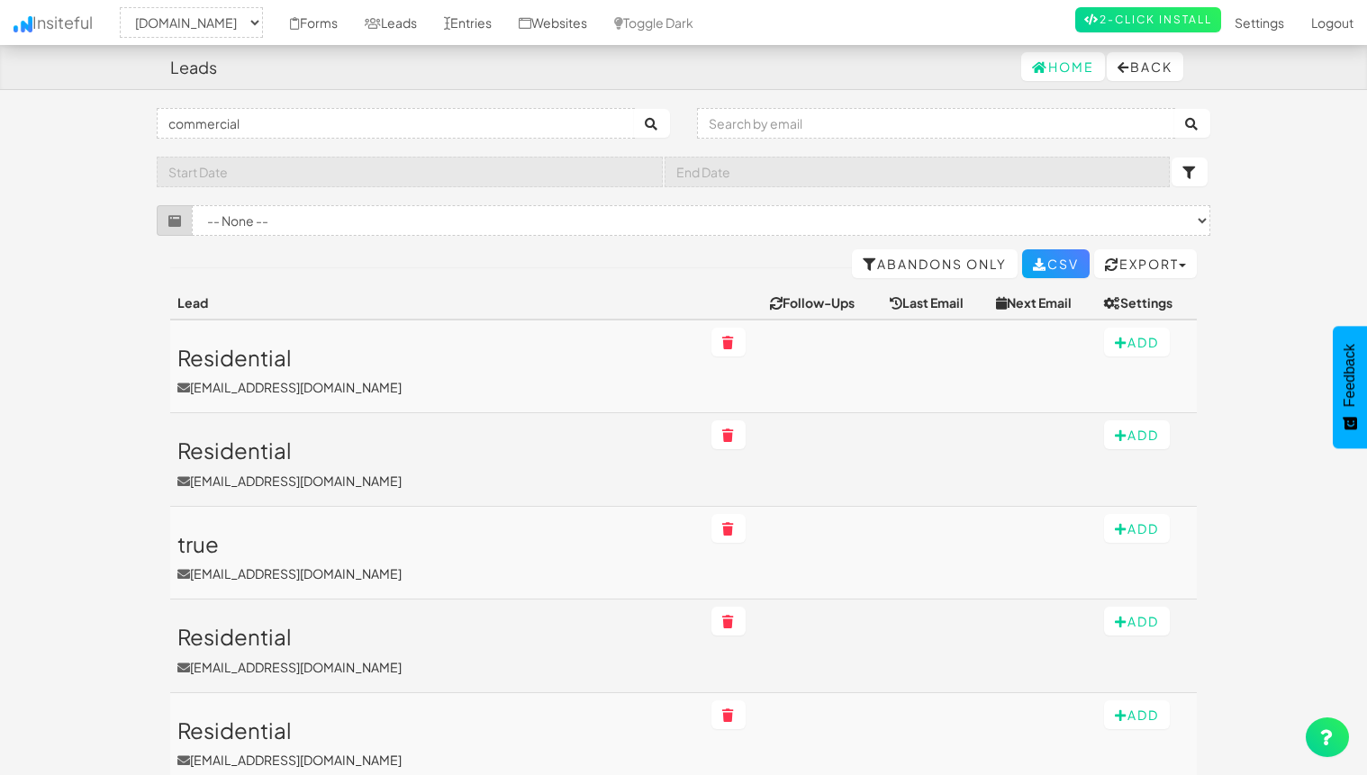
select select "2362"
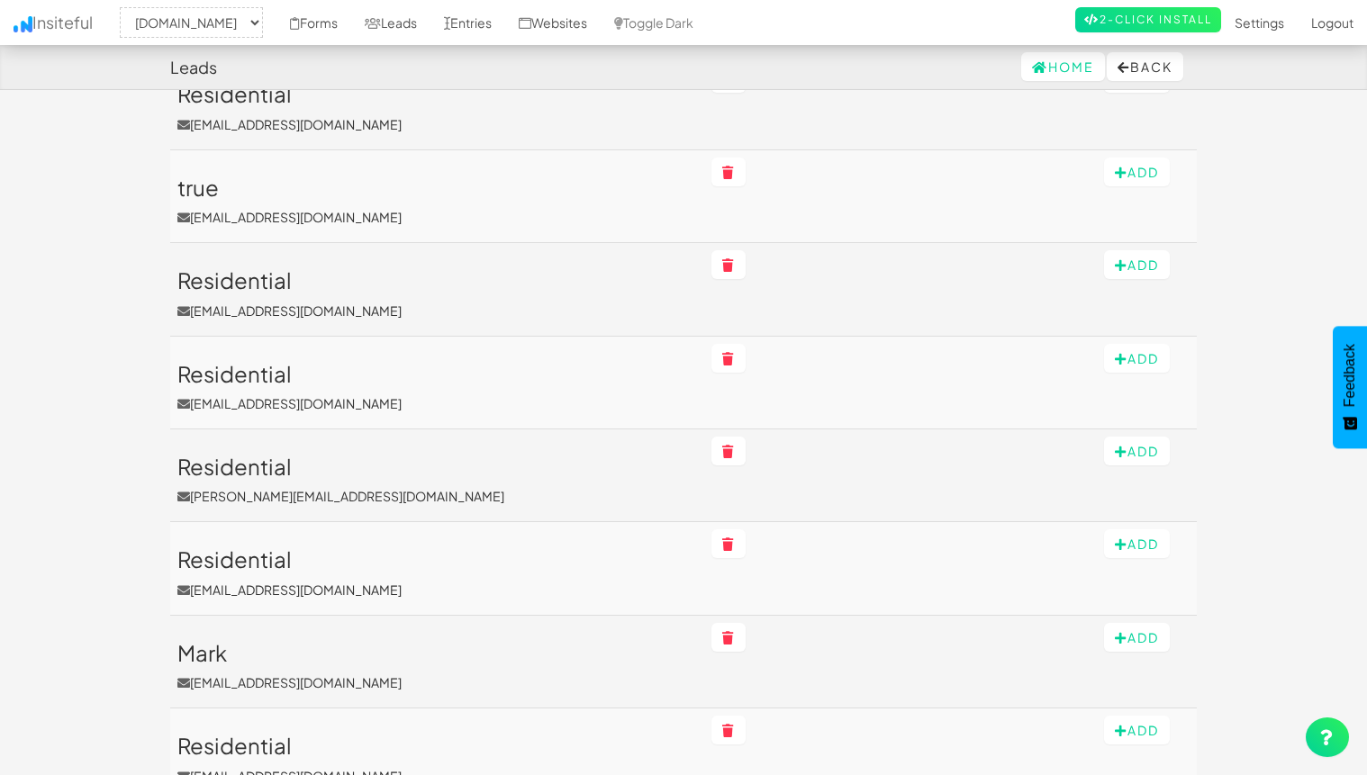
scroll to position [394, 0]
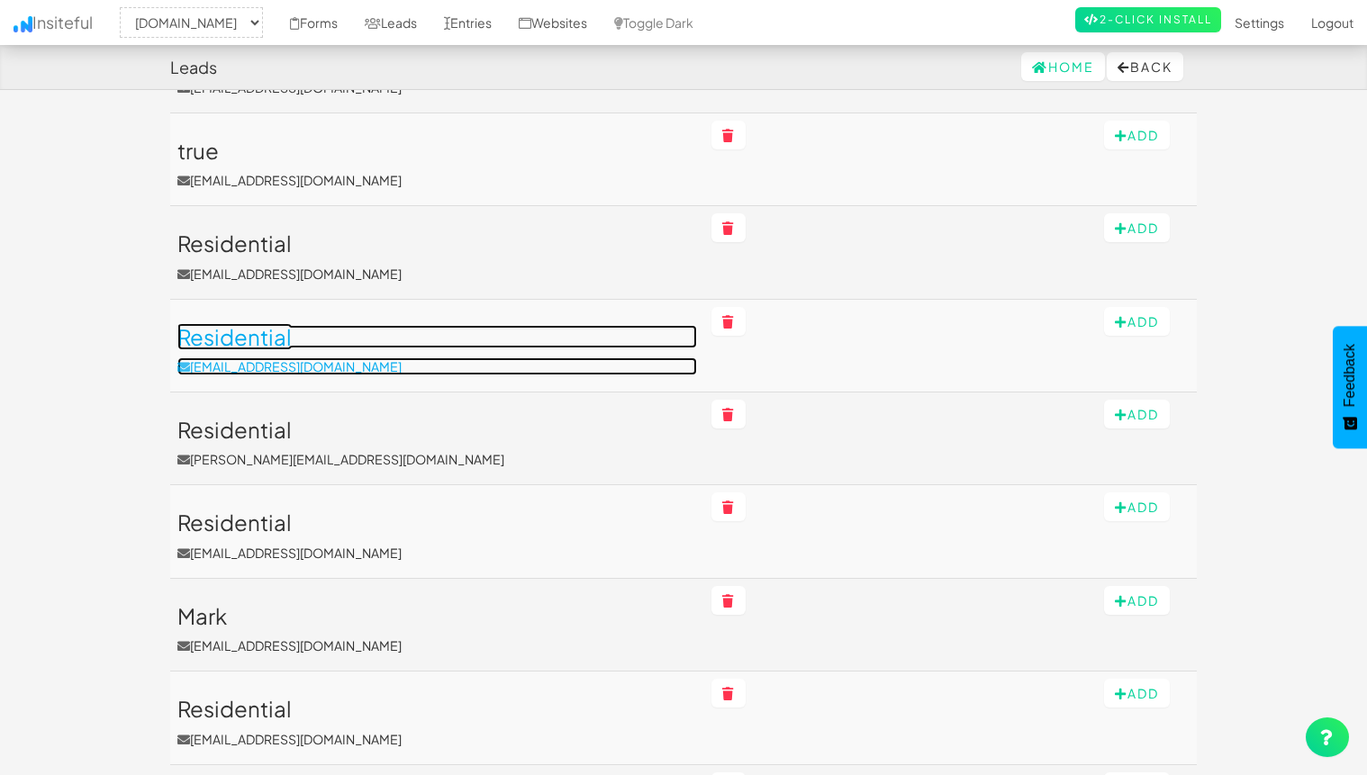
click at [435, 361] on p "[EMAIL_ADDRESS][DOMAIN_NAME]" at bounding box center [437, 367] width 520 height 18
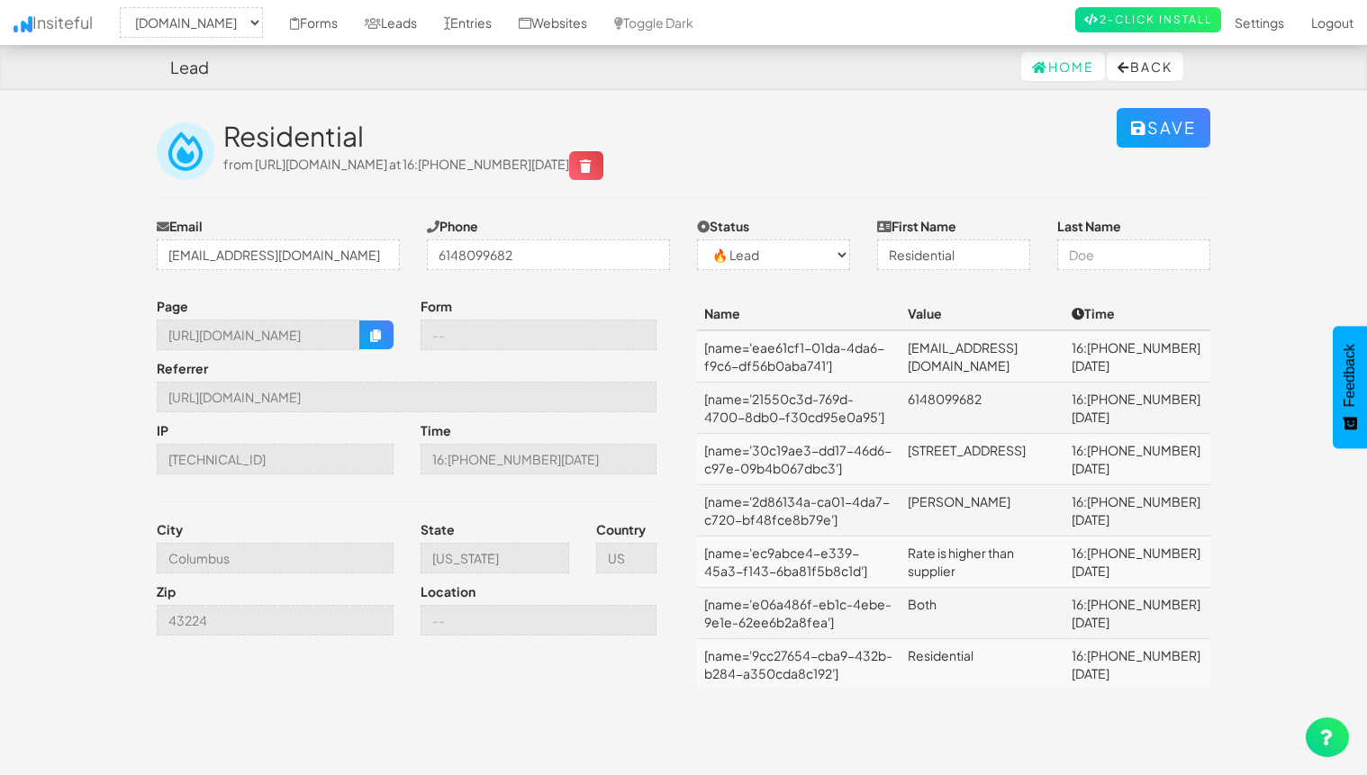
select select "2362"
select select "0"
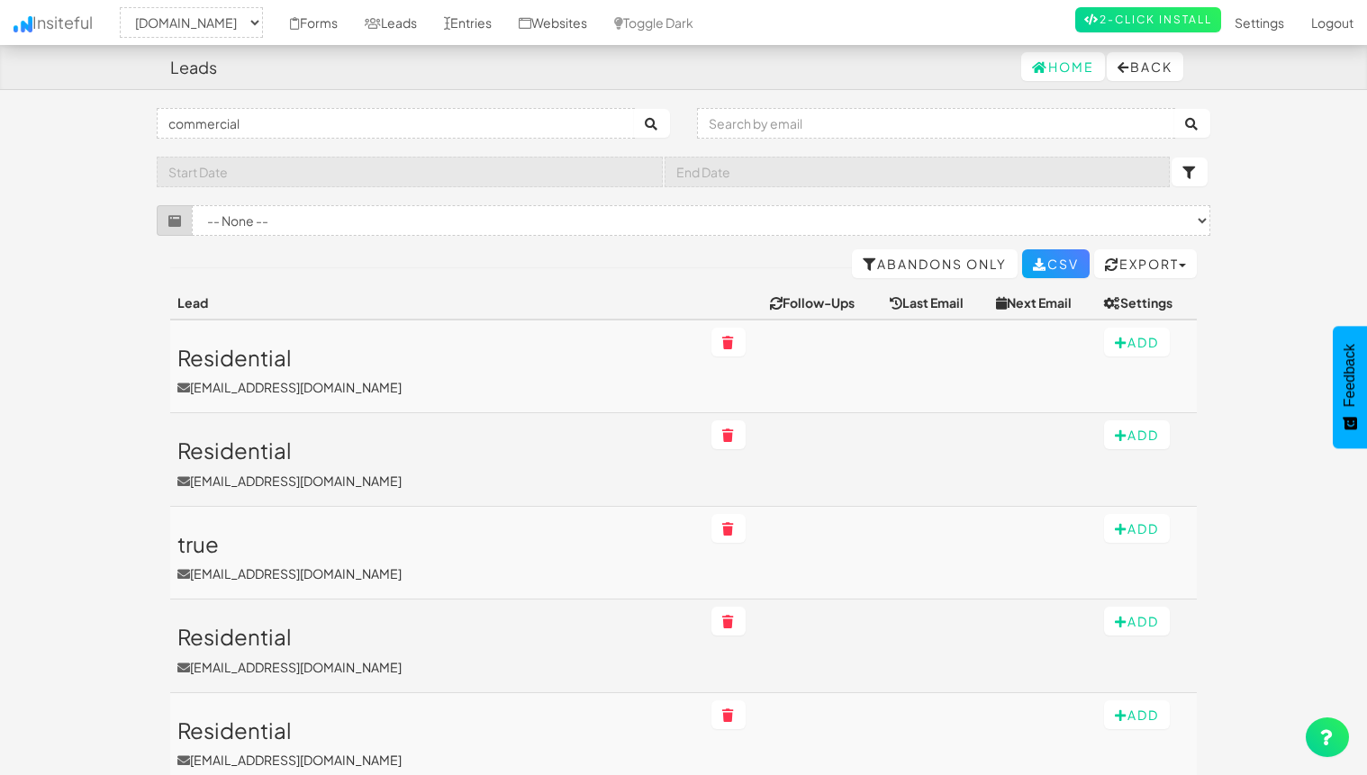
select select "2362"
click at [313, 113] on input "commercial" at bounding box center [396, 123] width 478 height 31
click at [634, 109] on button "submit" at bounding box center [652, 123] width 36 height 29
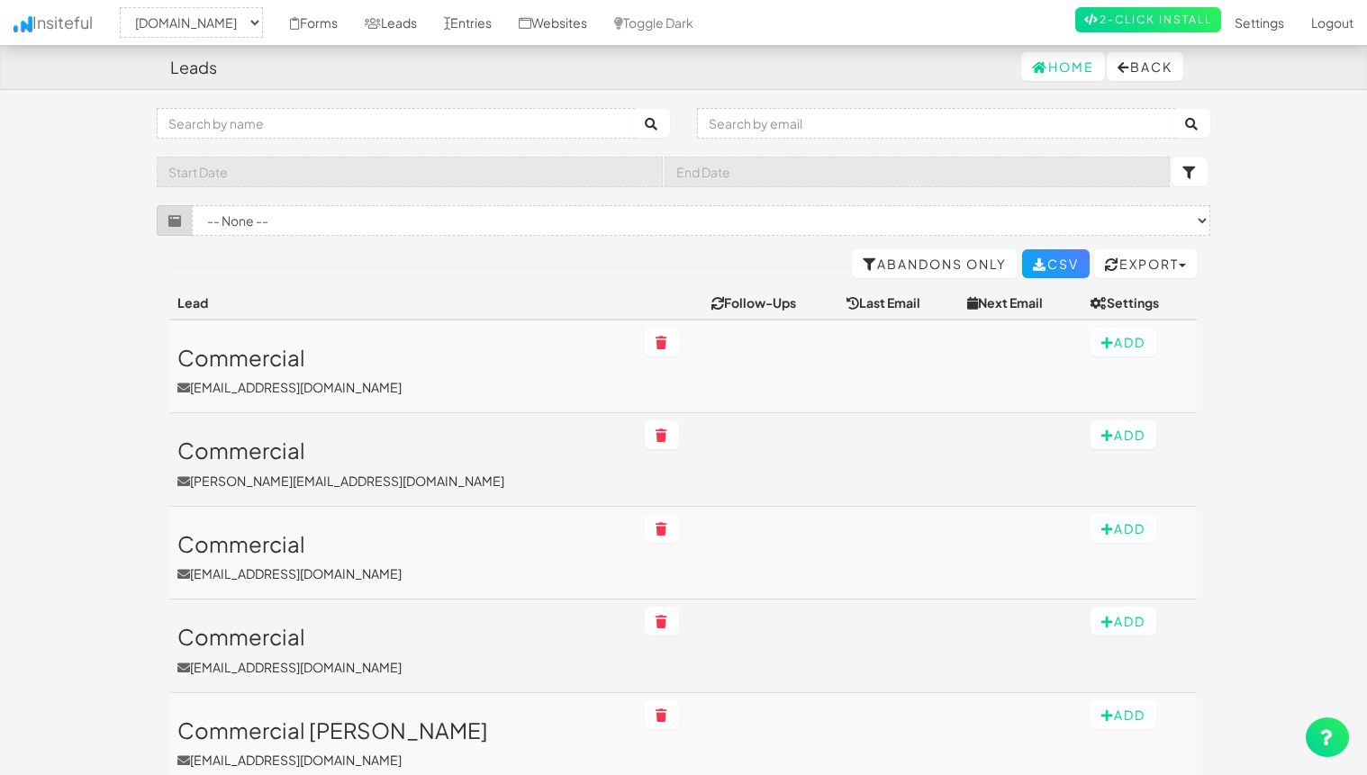
select select "2362"
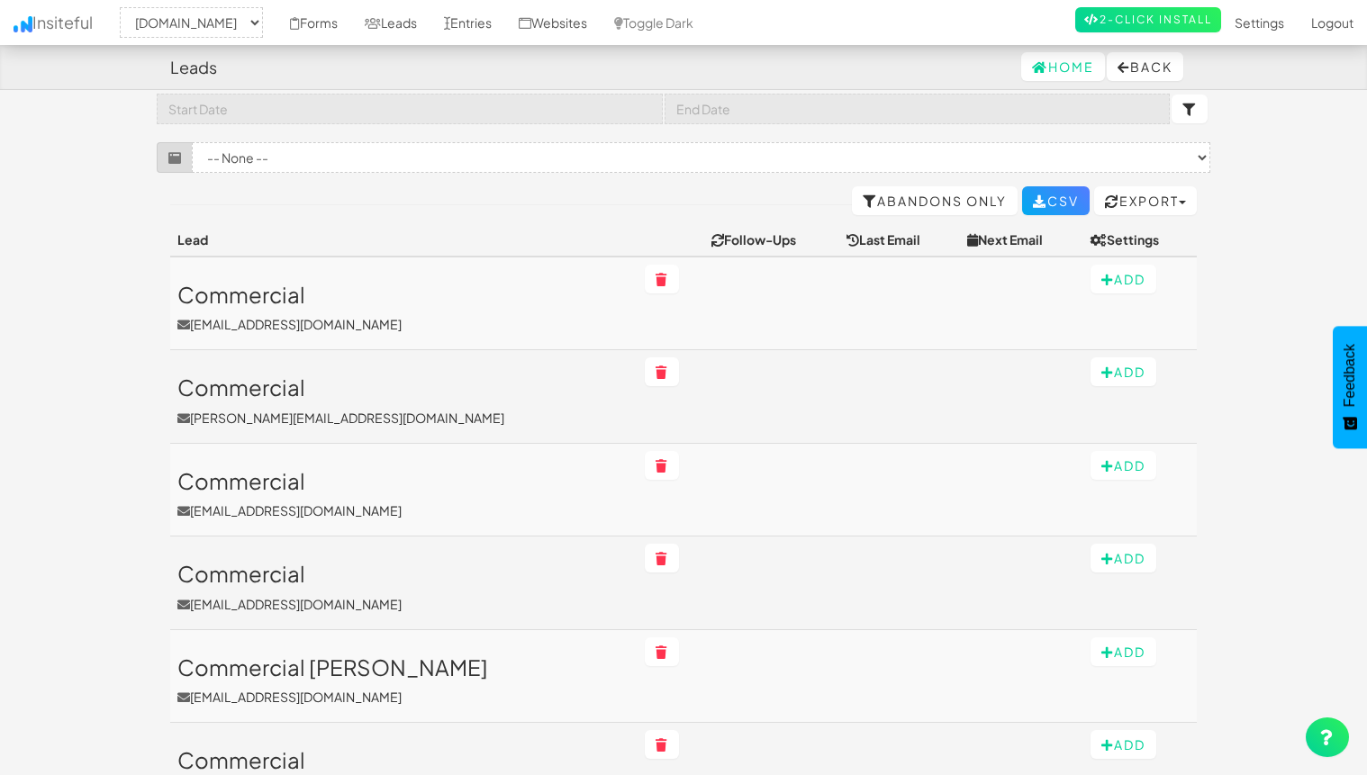
scroll to position [225, 0]
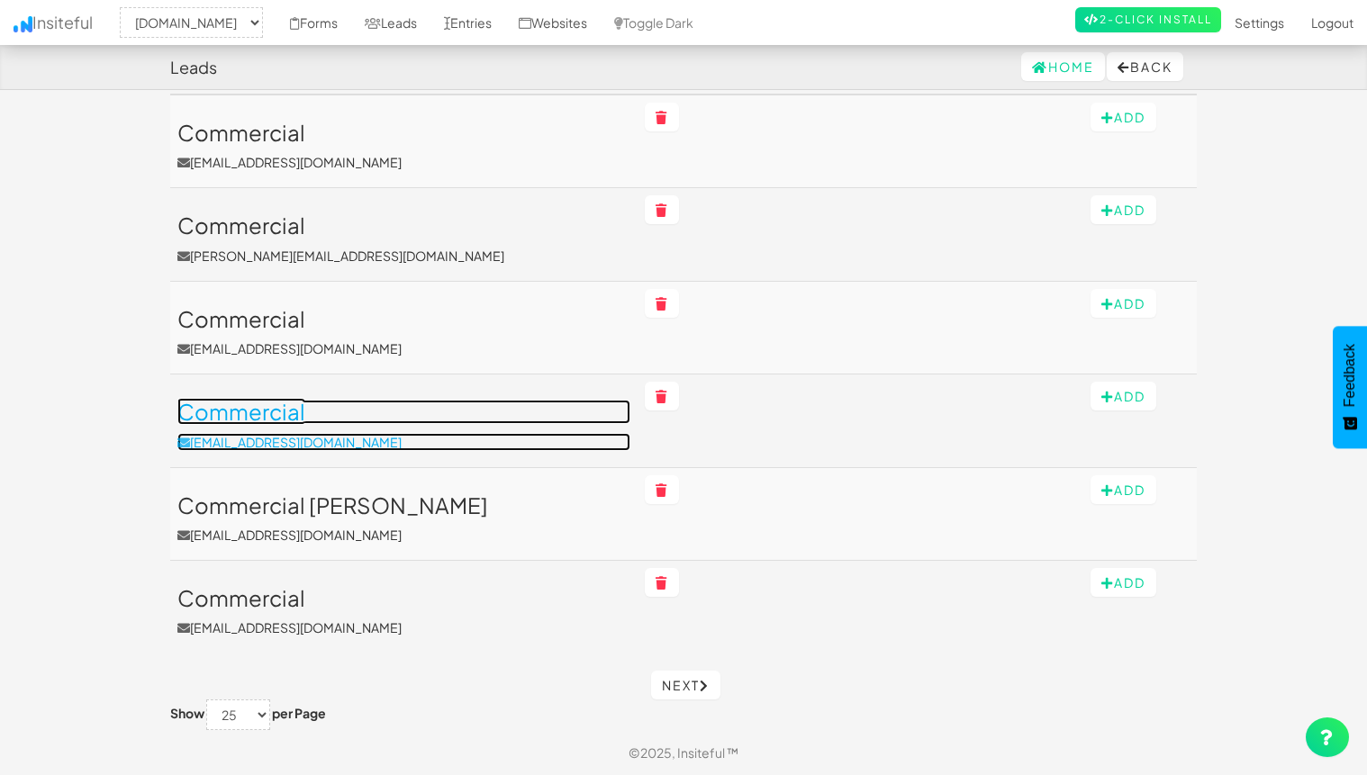
click at [422, 441] on p "[EMAIL_ADDRESS][DOMAIN_NAME]" at bounding box center [403, 442] width 453 height 18
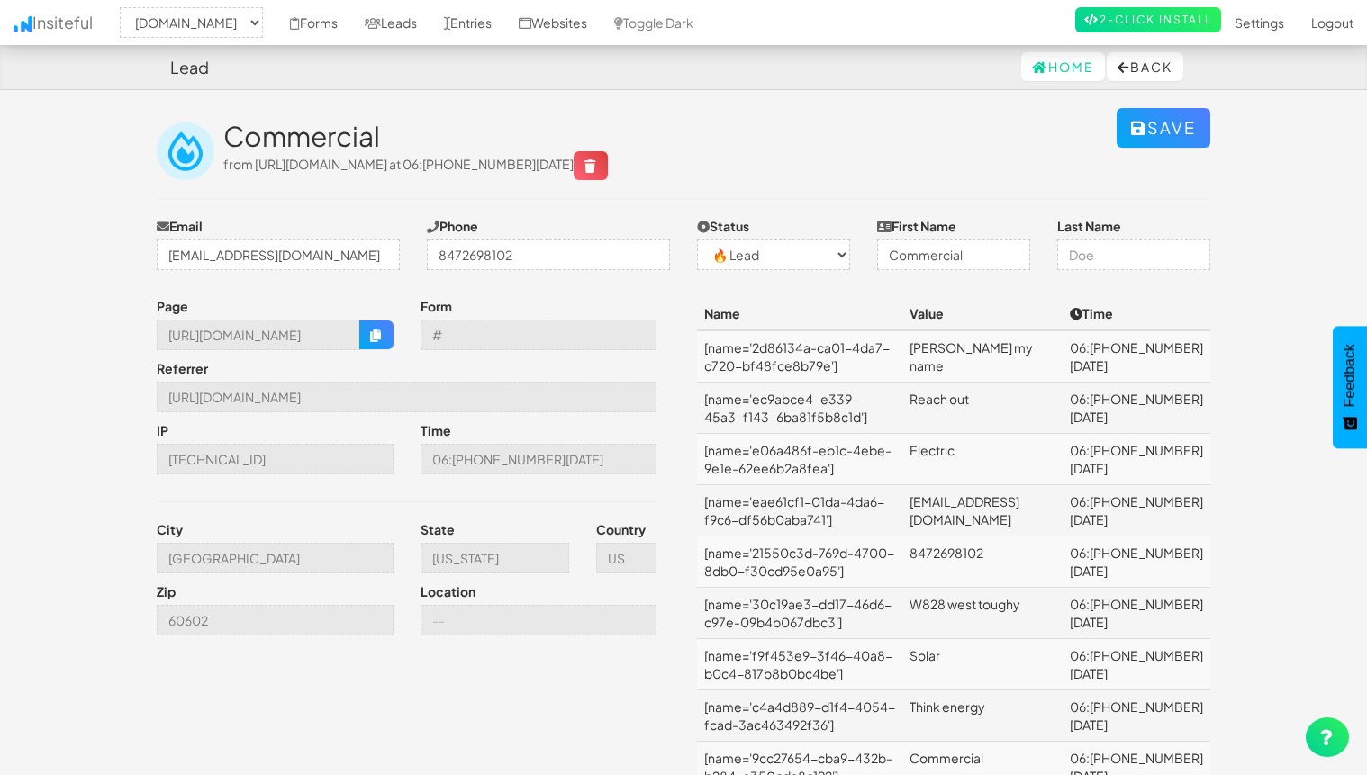
select select "2362"
select select "0"
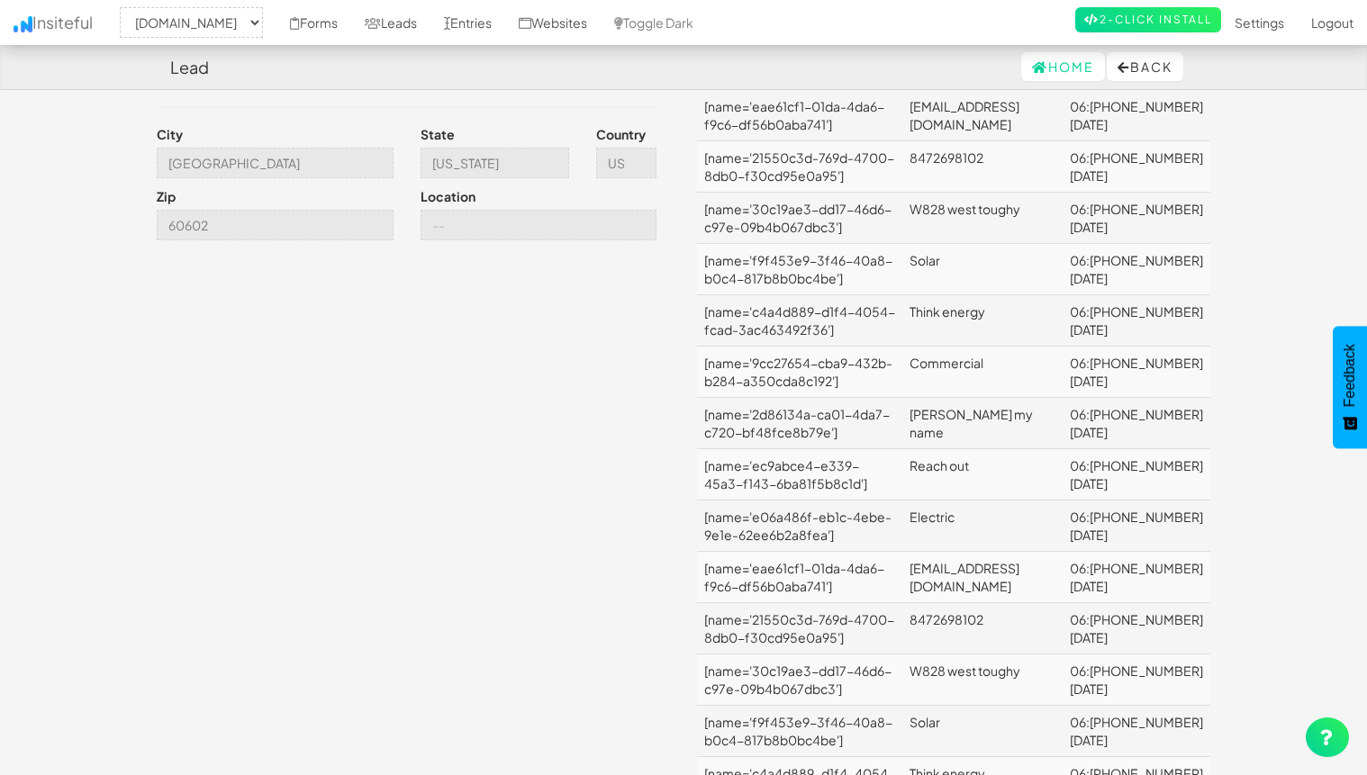
scroll to position [462, 0]
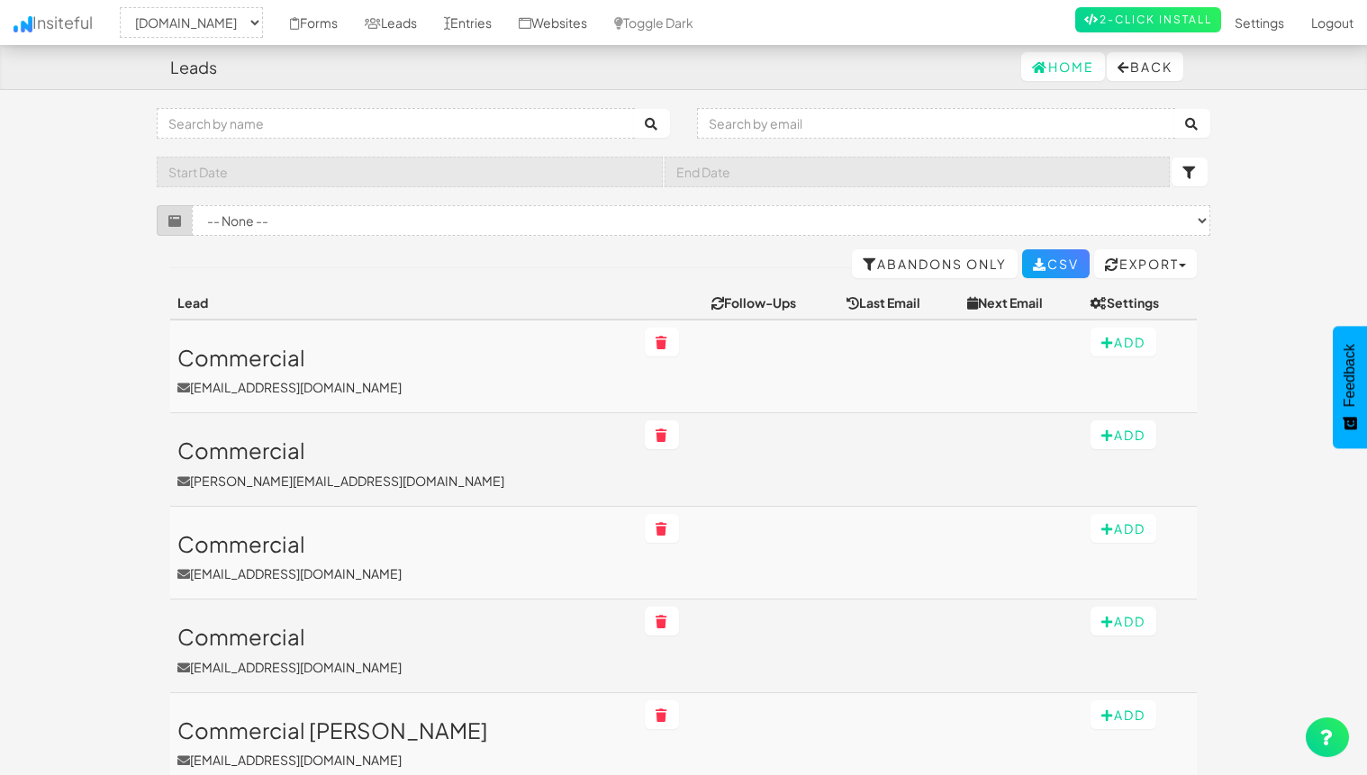
select select "2362"
